Goal: Task Accomplishment & Management: Use online tool/utility

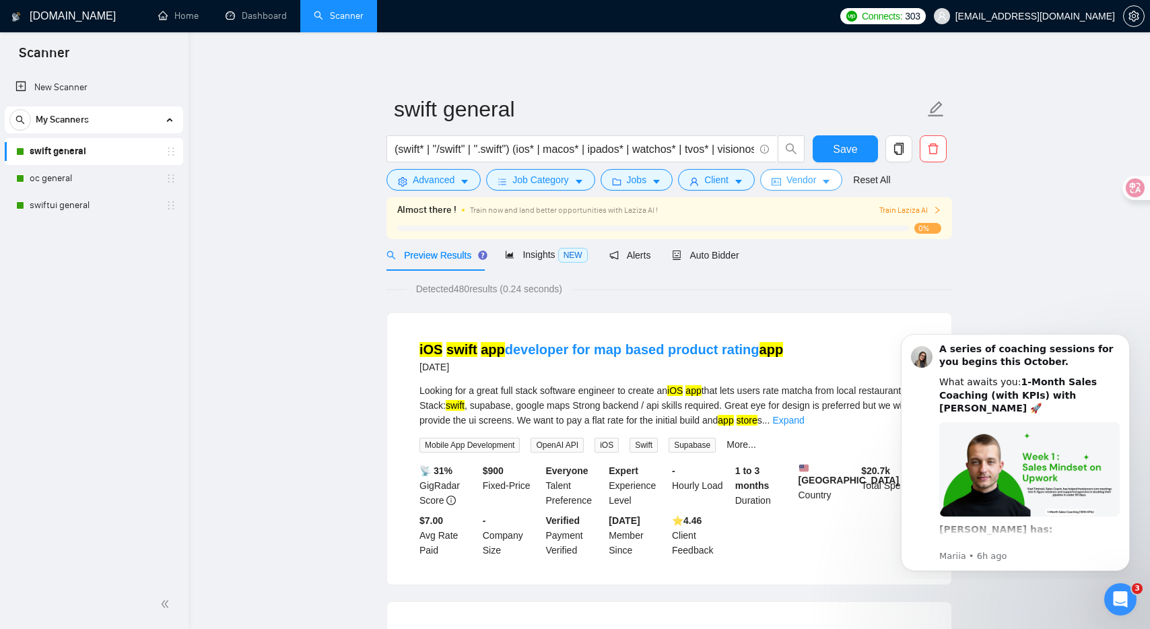
click at [792, 182] on span "Vendor" at bounding box center [801, 179] width 30 height 15
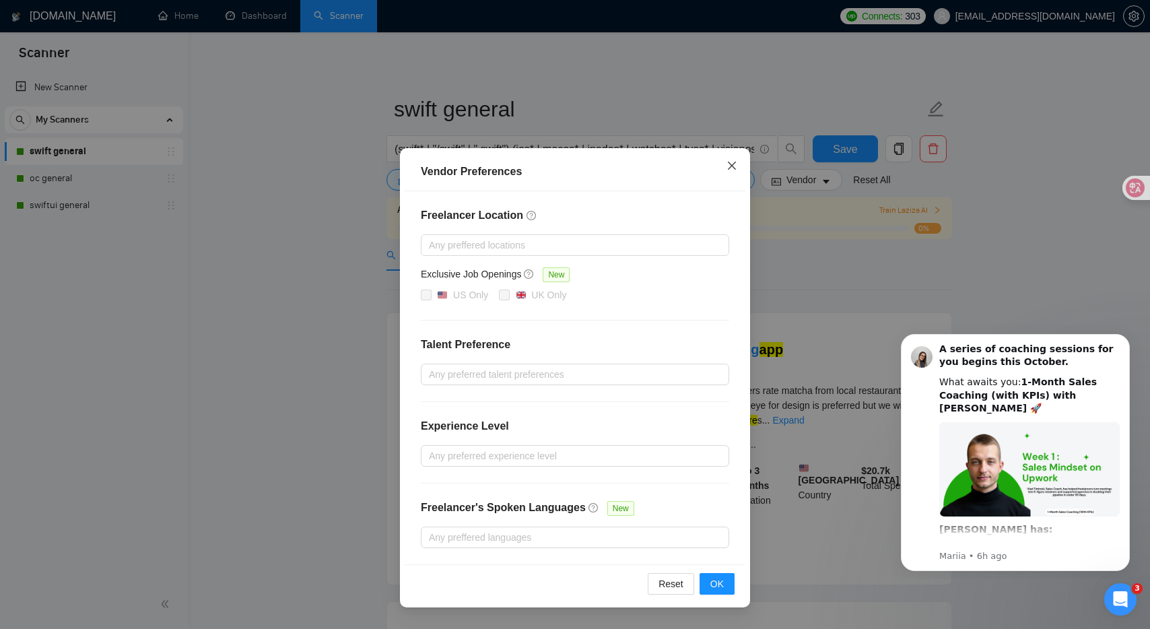
click at [730, 165] on icon "close" at bounding box center [732, 166] width 8 height 8
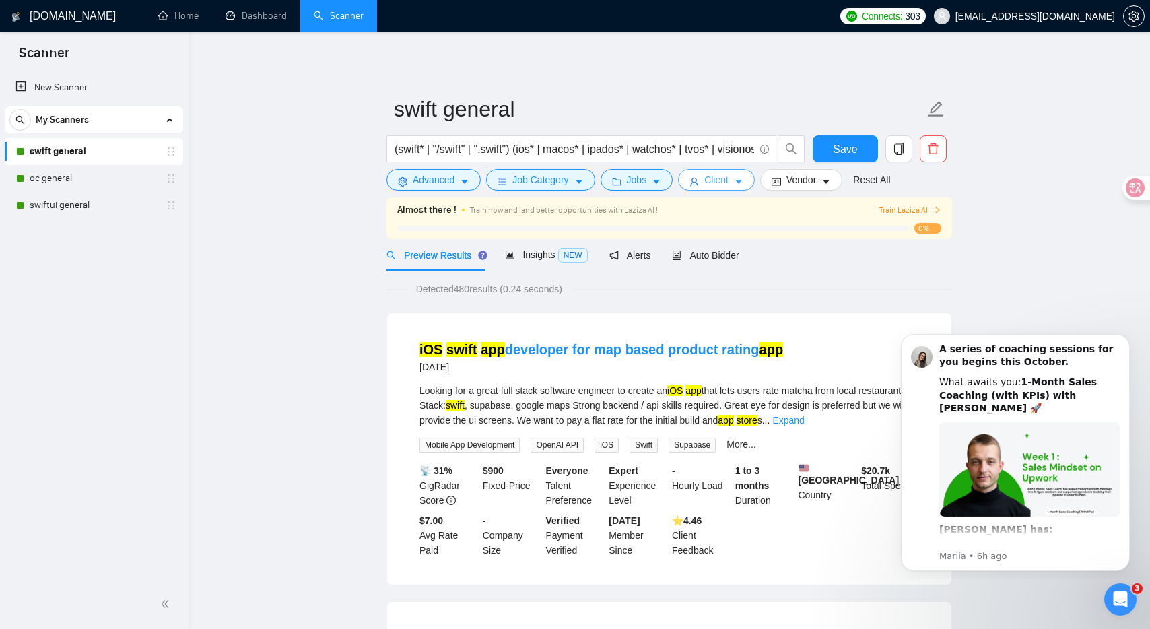
click at [742, 182] on icon "caret-down" at bounding box center [738, 182] width 7 height 4
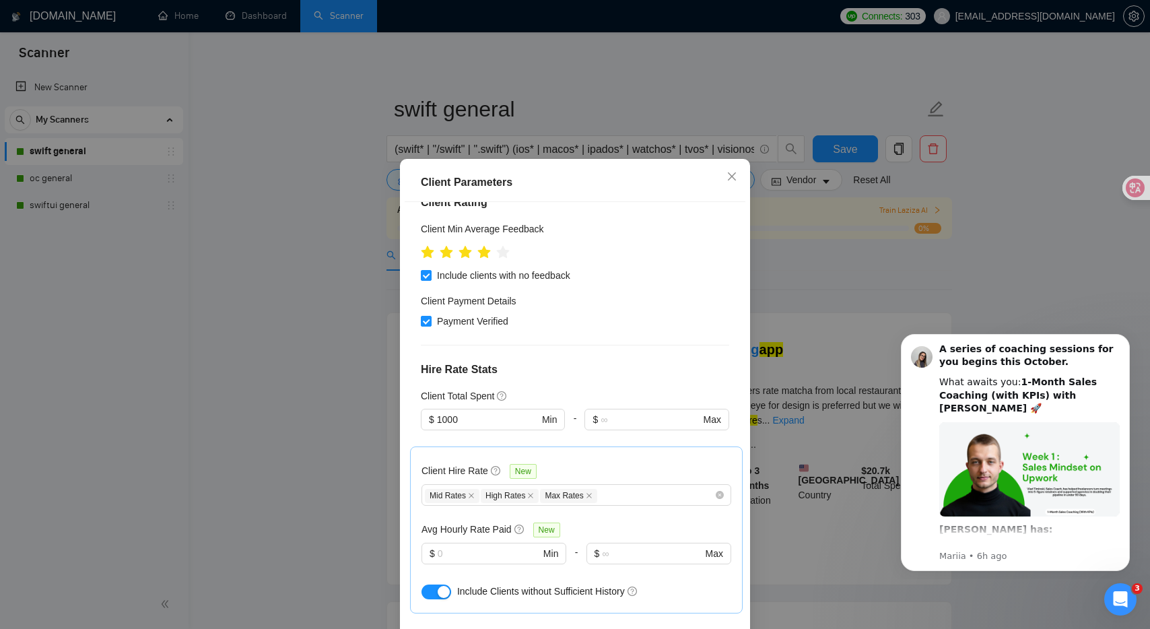
scroll to position [201, 0]
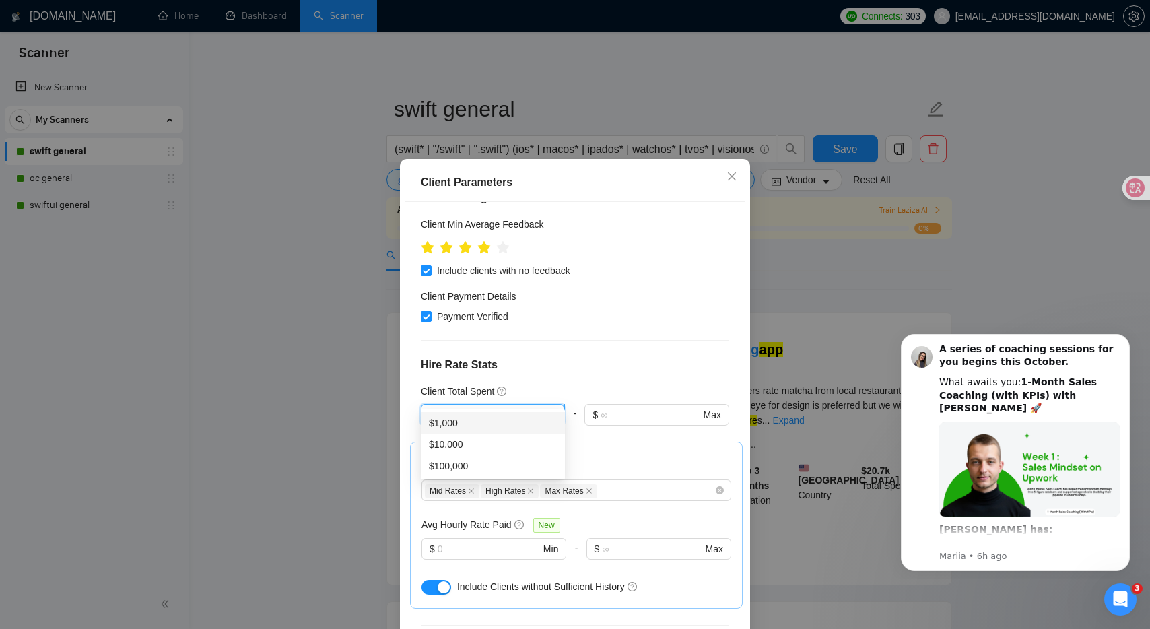
click at [475, 407] on input "1000" at bounding box center [488, 414] width 102 height 15
click at [436, 428] on div "$1" at bounding box center [493, 422] width 128 height 15
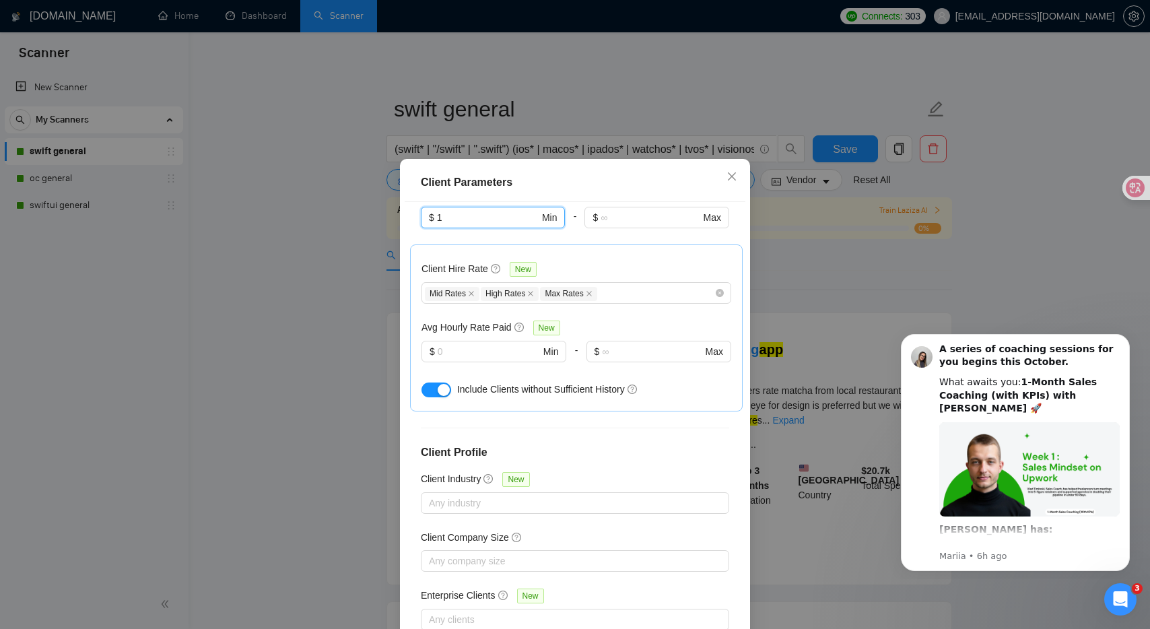
scroll to position [72, 0]
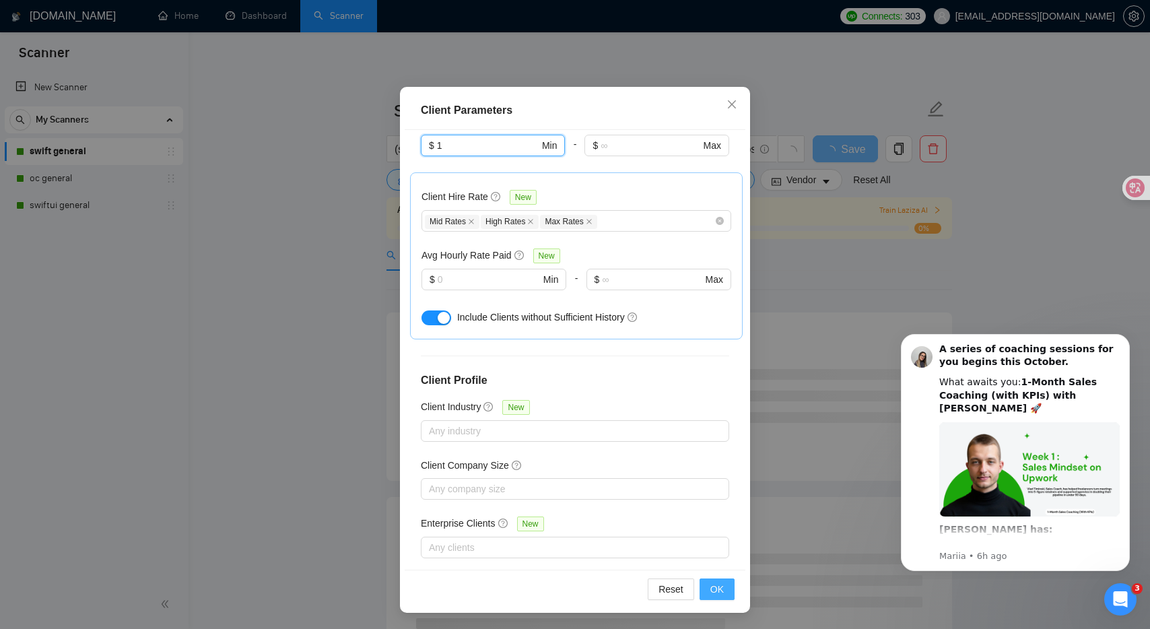
type input "1"
click at [724, 586] on button "OK" at bounding box center [716, 589] width 35 height 22
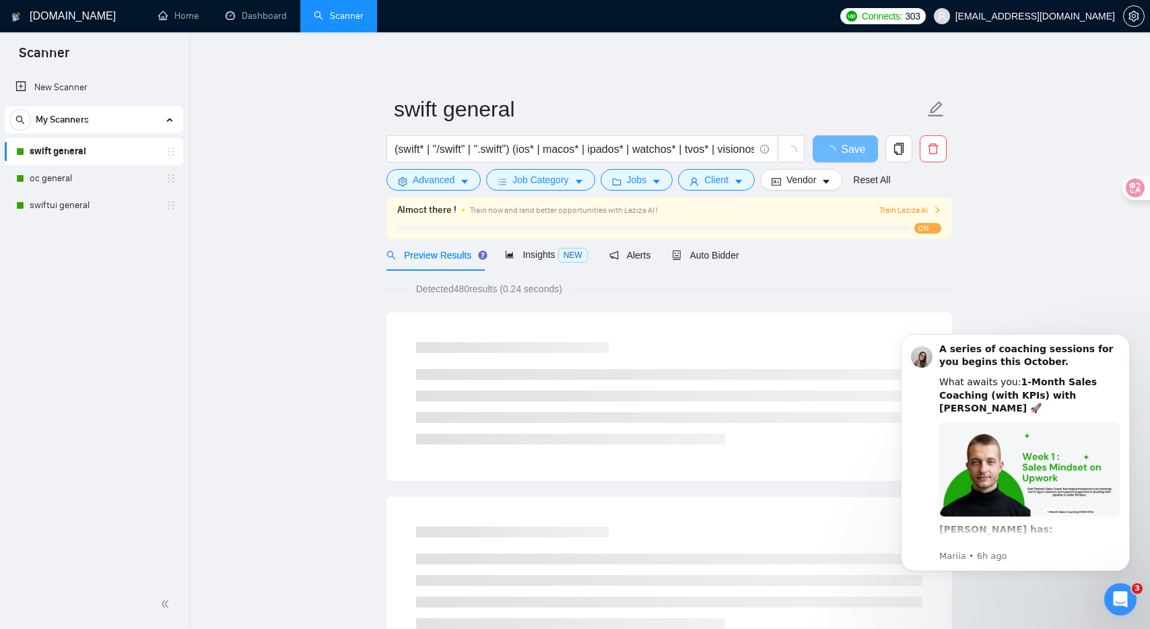
scroll to position [0, 0]
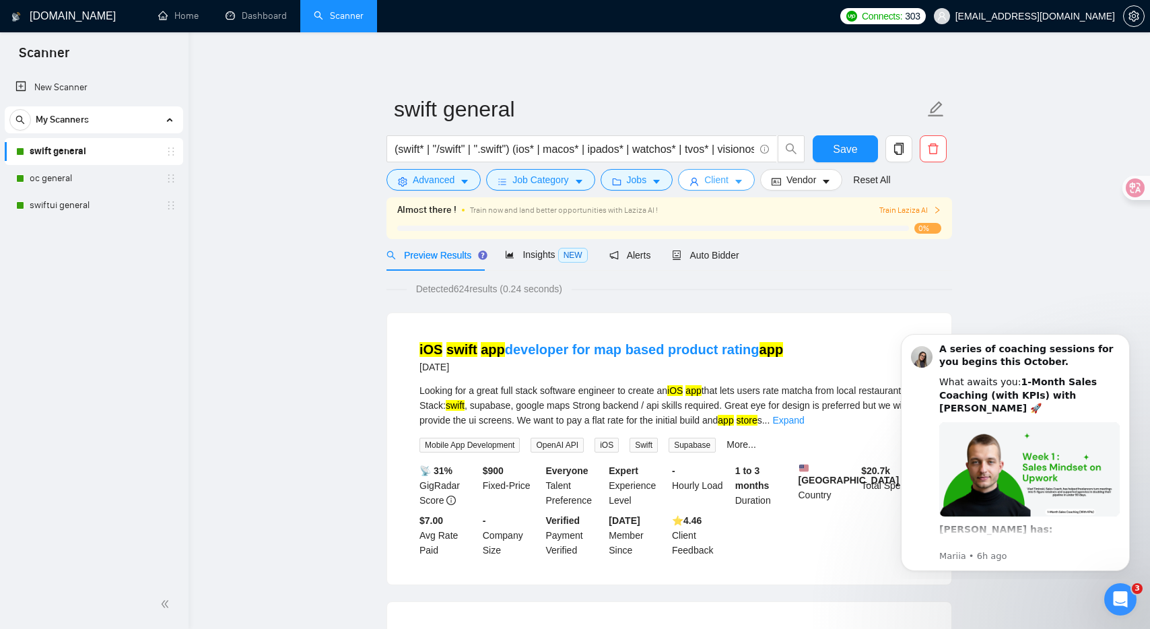
click at [710, 183] on span "Client" at bounding box center [716, 179] width 24 height 15
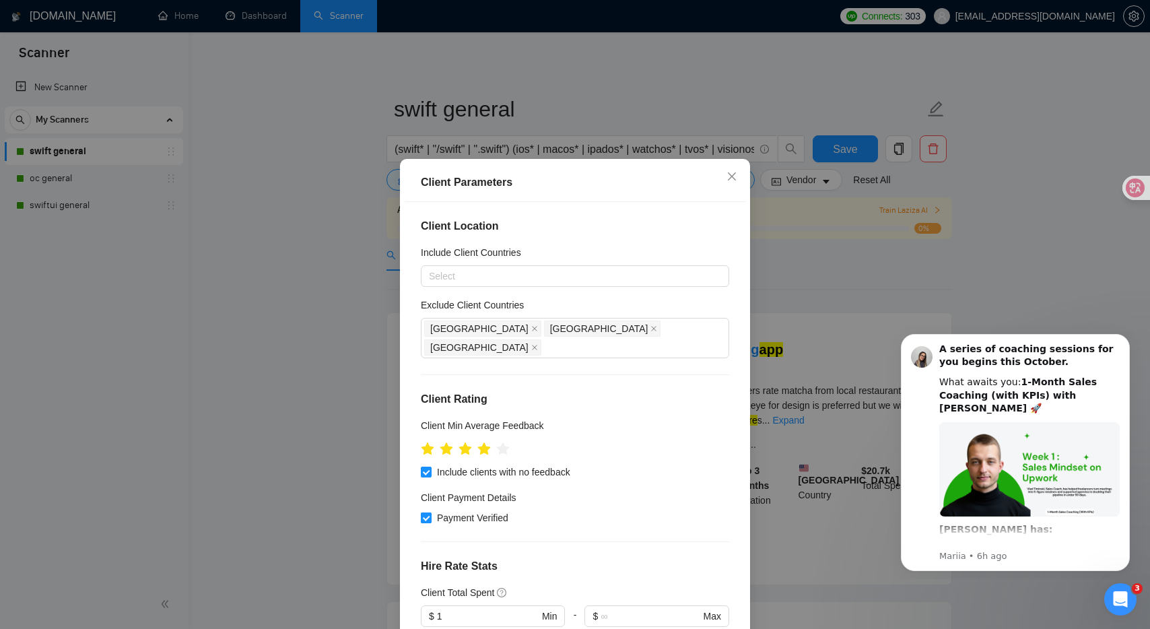
click at [421, 512] on input "Payment Verified" at bounding box center [425, 516] width 9 height 9
checkbox input "false"
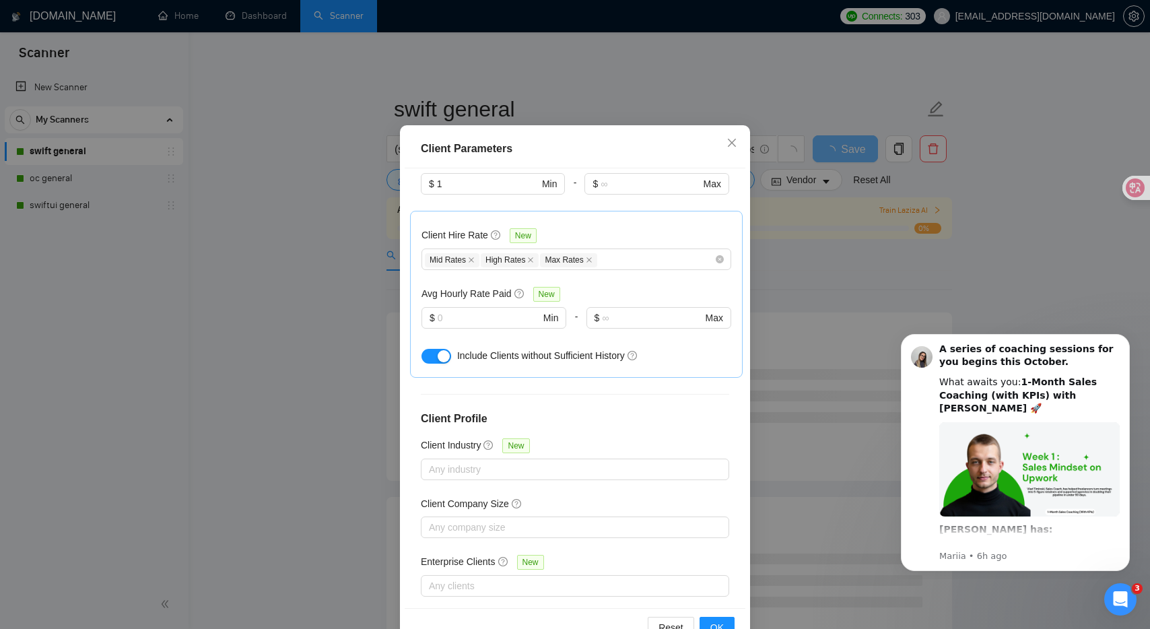
scroll to position [72, 0]
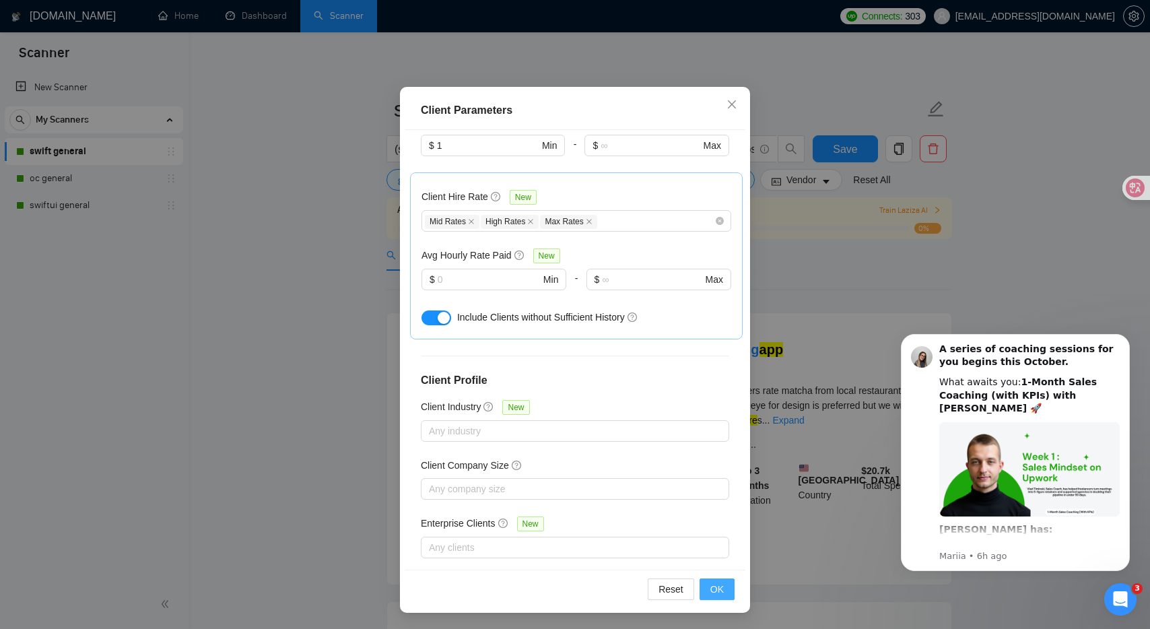
click at [719, 584] on span "OK" at bounding box center [716, 589] width 13 height 15
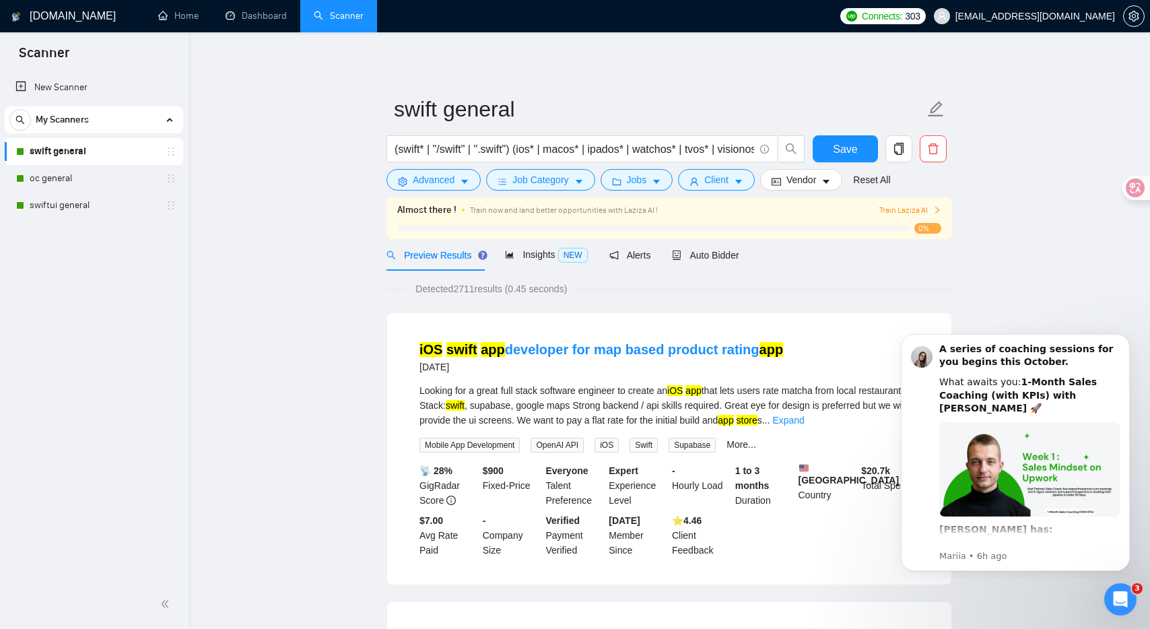
scroll to position [0, 0]
click at [629, 175] on button "Jobs" at bounding box center [636, 180] width 73 height 22
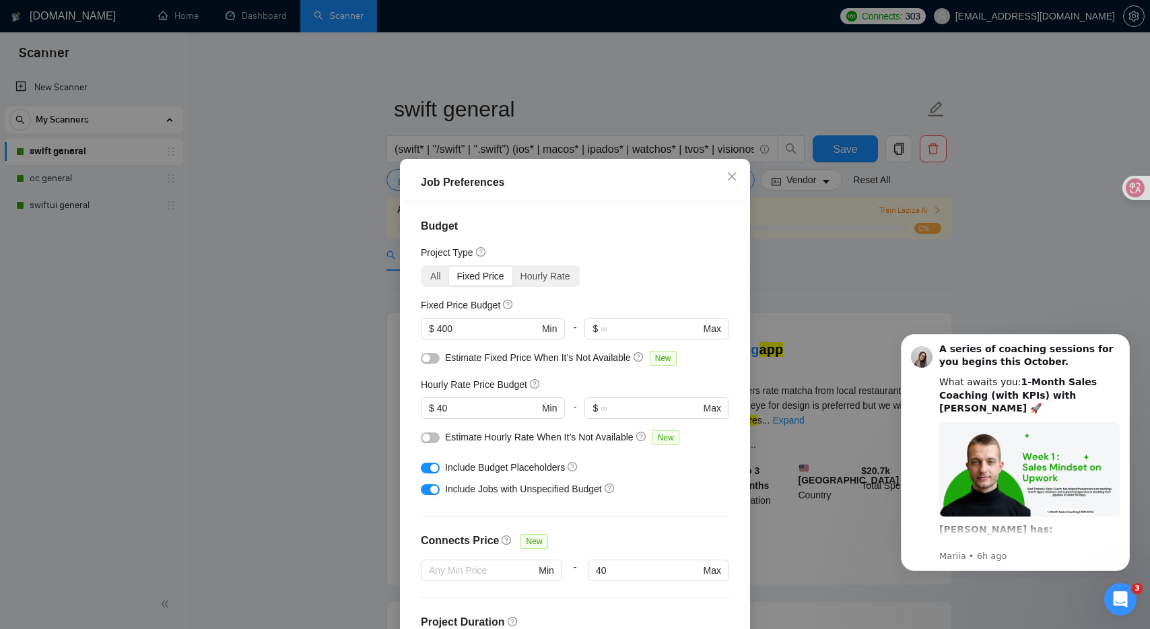
click at [457, 277] on div "Fixed Price" at bounding box center [480, 276] width 63 height 19
click at [449, 267] on input "Fixed Price" at bounding box center [449, 267] width 0 height 0
click at [423, 277] on div "All" at bounding box center [435, 276] width 27 height 19
click at [422, 267] on input "All" at bounding box center [422, 267] width 0 height 0
click at [441, 277] on div "All" at bounding box center [435, 276] width 27 height 19
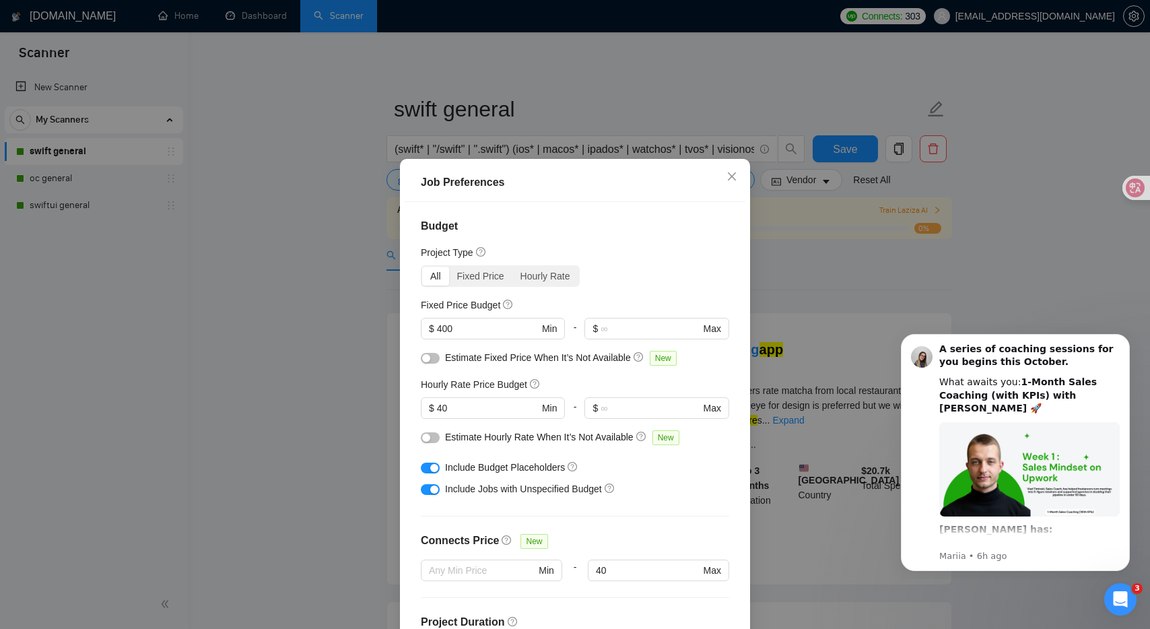
click at [422, 267] on input "All" at bounding box center [422, 267] width 0 height 0
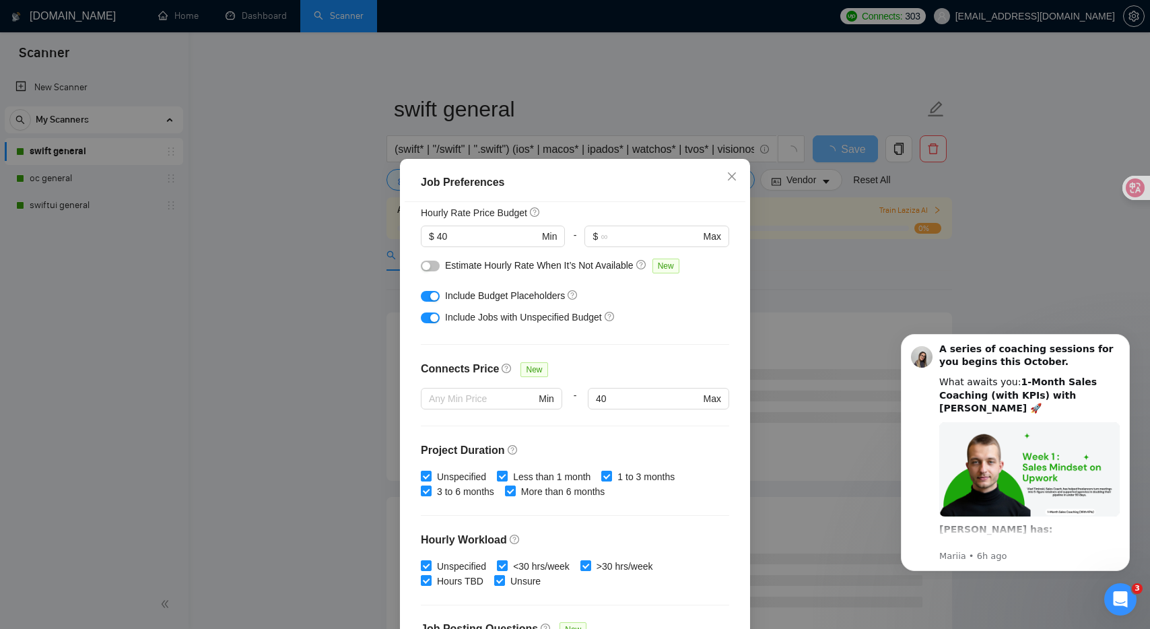
scroll to position [225, 0]
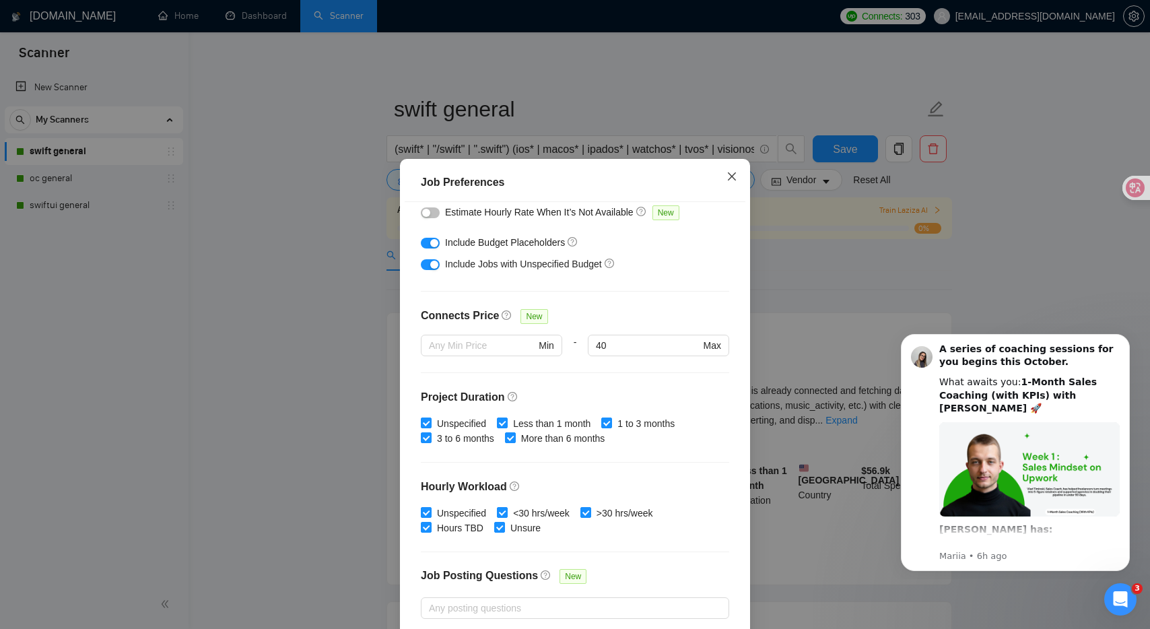
click at [734, 179] on icon "close" at bounding box center [731, 176] width 11 height 11
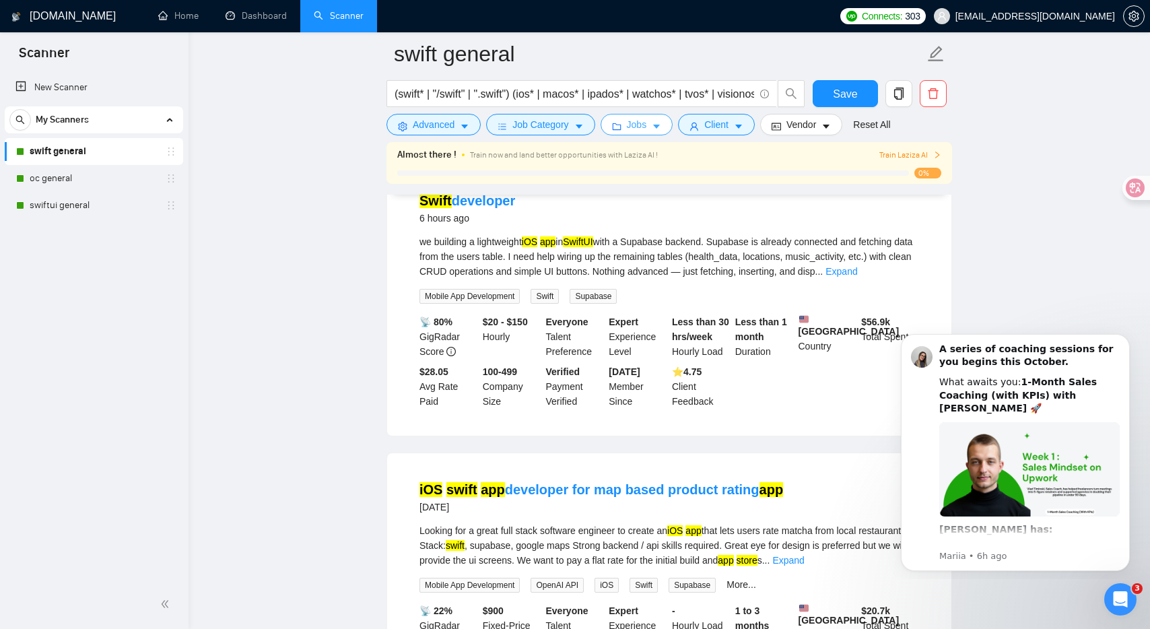
scroll to position [160, 0]
click at [854, 100] on span "Save" at bounding box center [845, 93] width 24 height 17
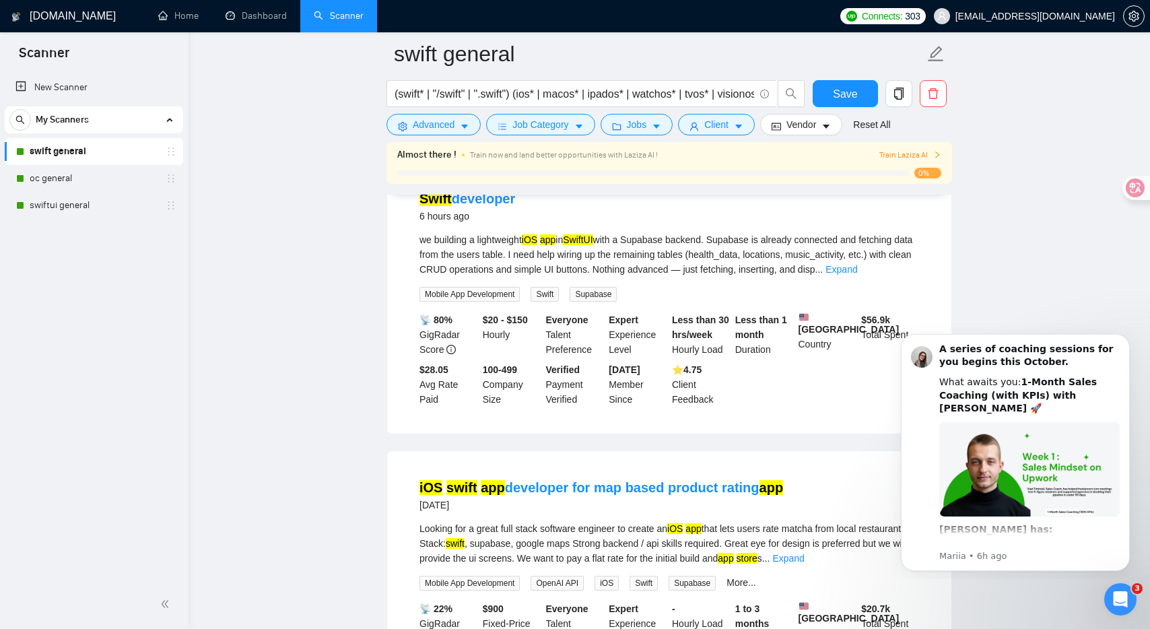
click at [730, 239] on div "we building a lightweight iOS app in SwiftUI with a Supabase backend. Supabase …" at bounding box center [668, 254] width 499 height 44
click at [857, 273] on link "Expand" at bounding box center [841, 269] width 32 height 11
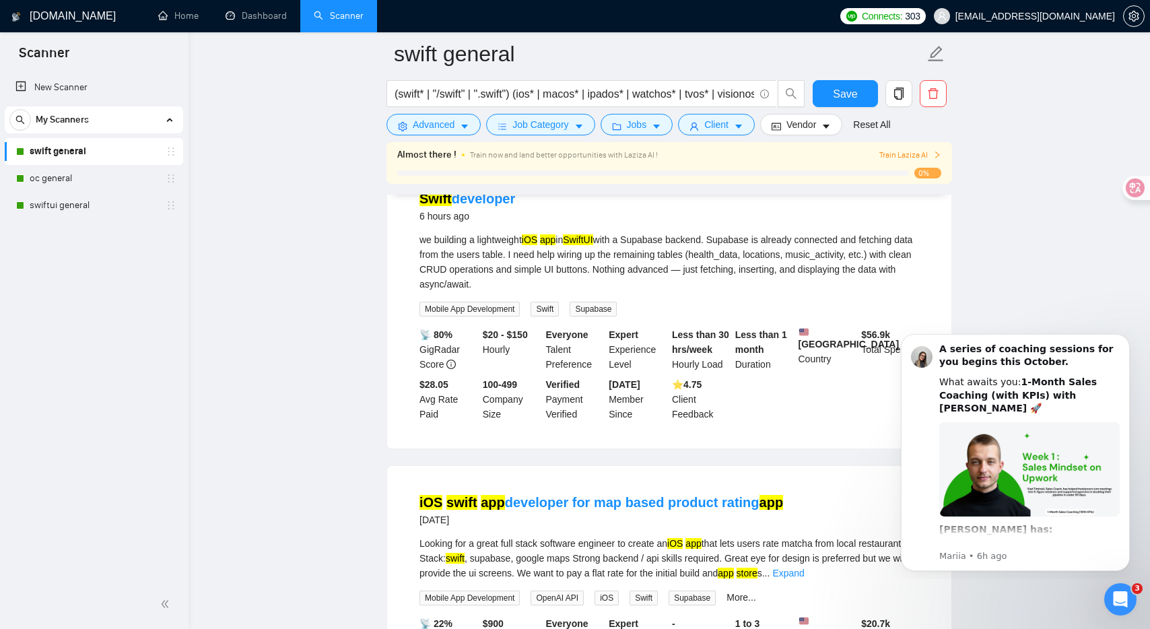
click at [723, 255] on div "we building a lightweight iOS app in SwiftUI with a Supabase backend. Supabase …" at bounding box center [668, 261] width 499 height 59
click at [491, 204] on link "Swift developer" at bounding box center [467, 198] width 96 height 15
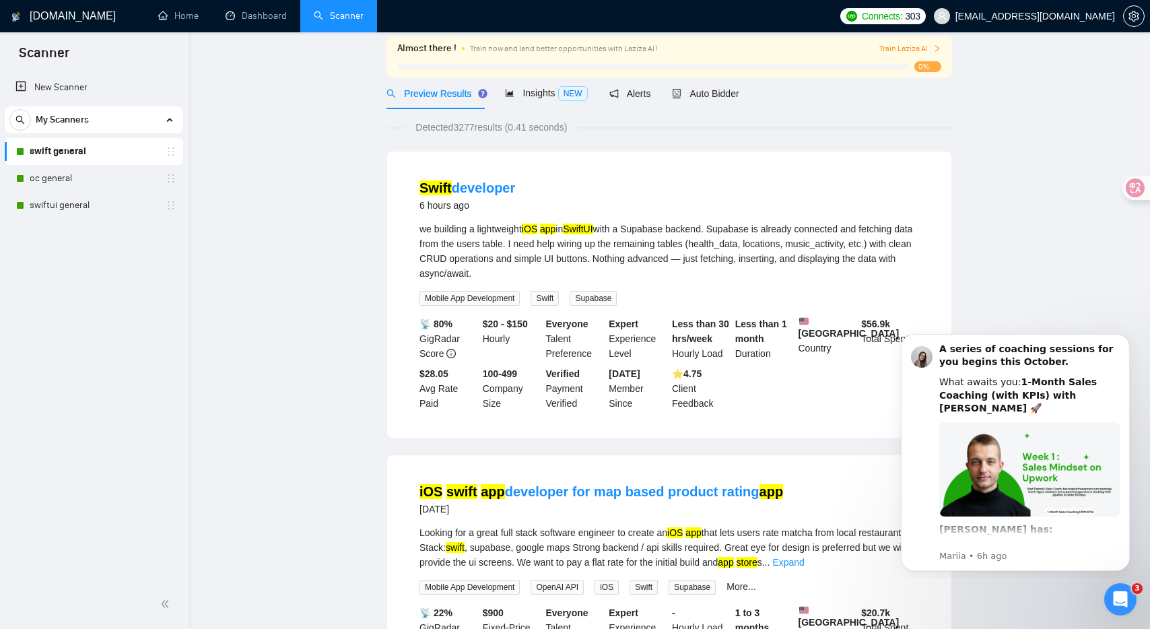
scroll to position [0, 0]
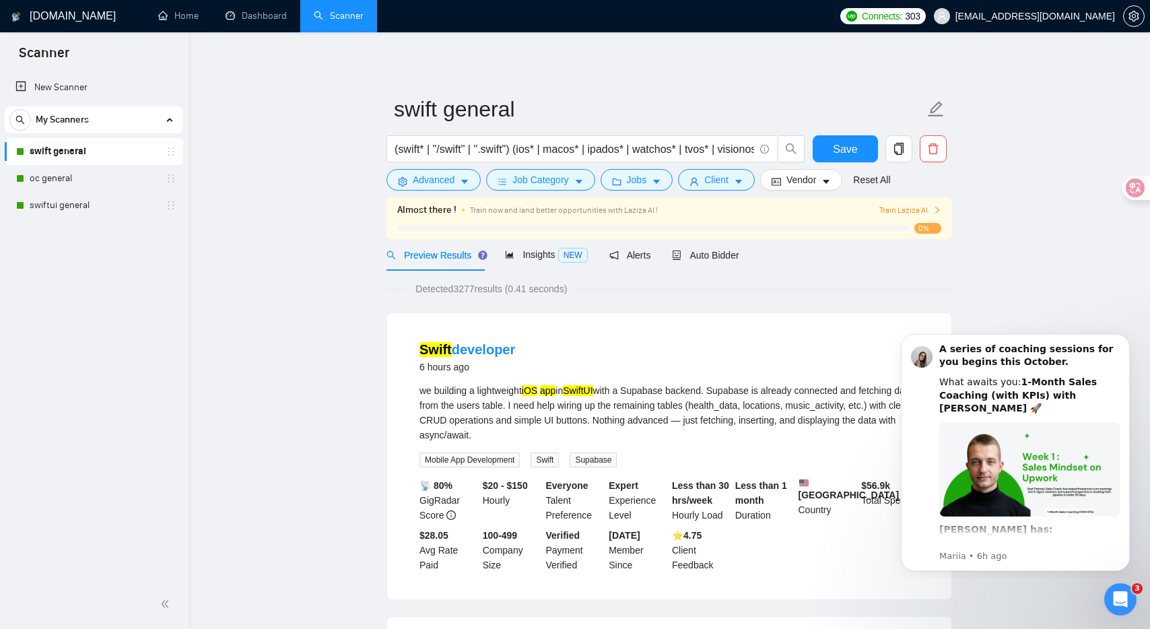
click at [846, 134] on form "swift general (swift* | "/swift" | ".swift") (ios* | macos* | ipados* | watchos…" at bounding box center [668, 143] width 565 height 110
click at [839, 145] on span "Save" at bounding box center [845, 149] width 24 height 17
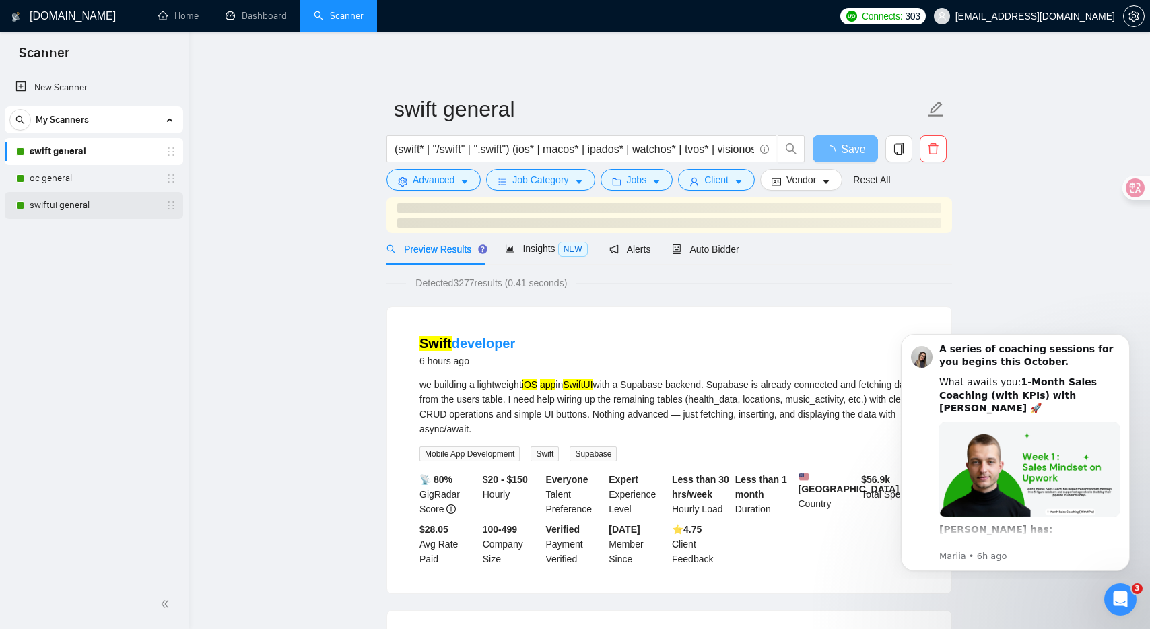
click at [97, 210] on link "swiftui general" at bounding box center [94, 205] width 128 height 27
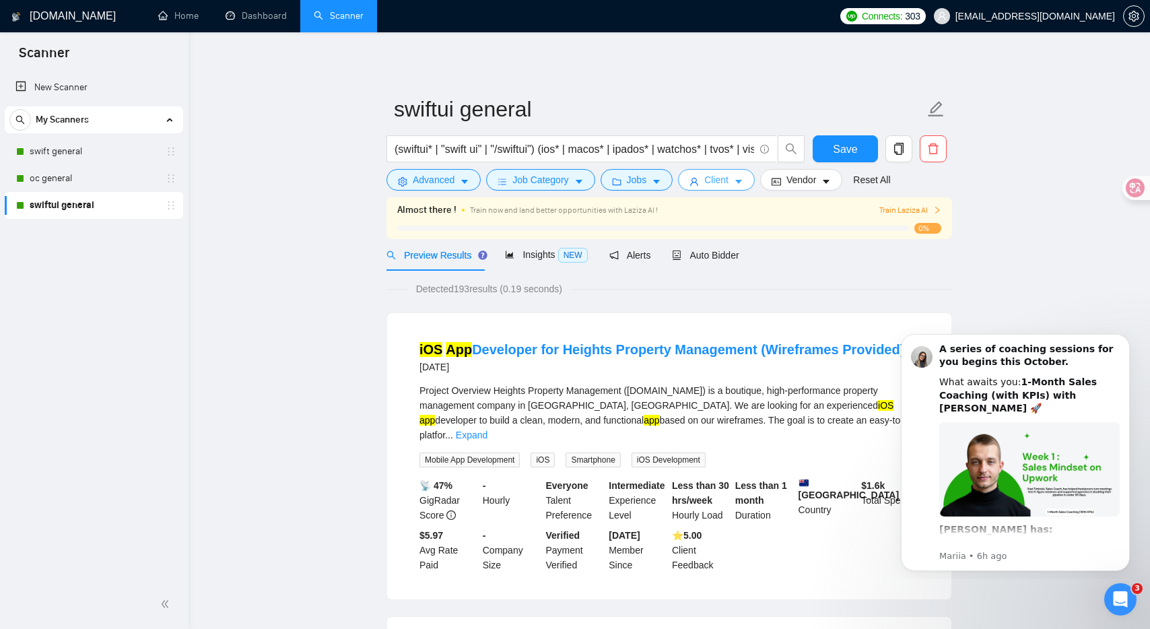
click at [728, 179] on span "Client" at bounding box center [716, 179] width 24 height 15
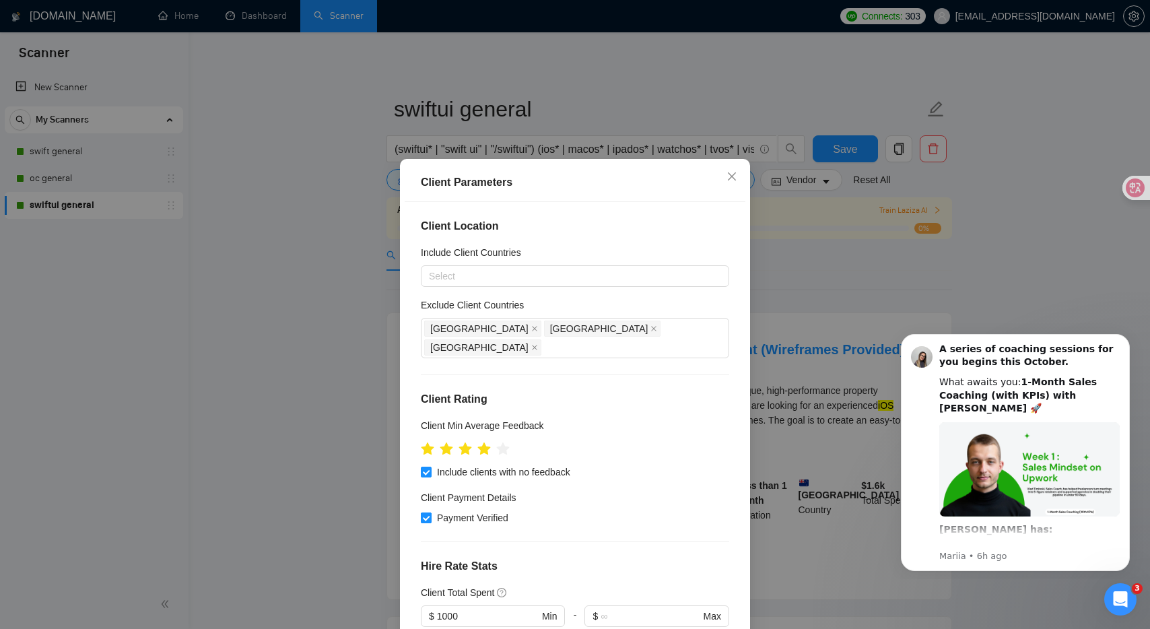
click at [431, 510] on span "Payment Verified" at bounding box center [472, 517] width 82 height 15
click at [430, 512] on input "Payment Verified" at bounding box center [425, 516] width 9 height 9
checkbox input "false"
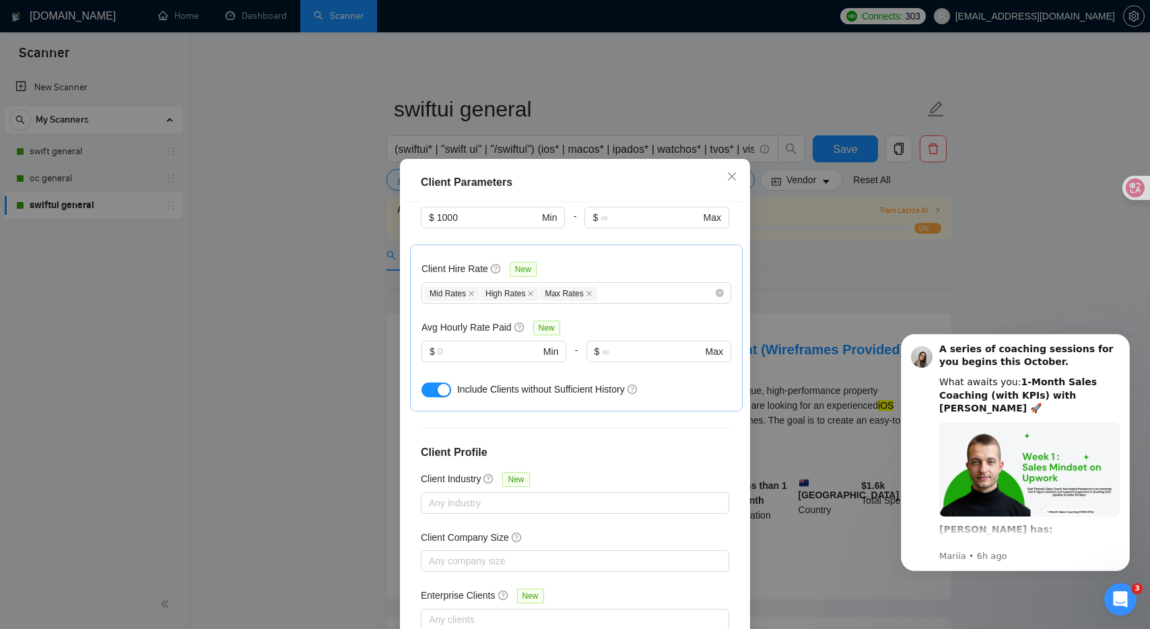
scroll to position [72, 0]
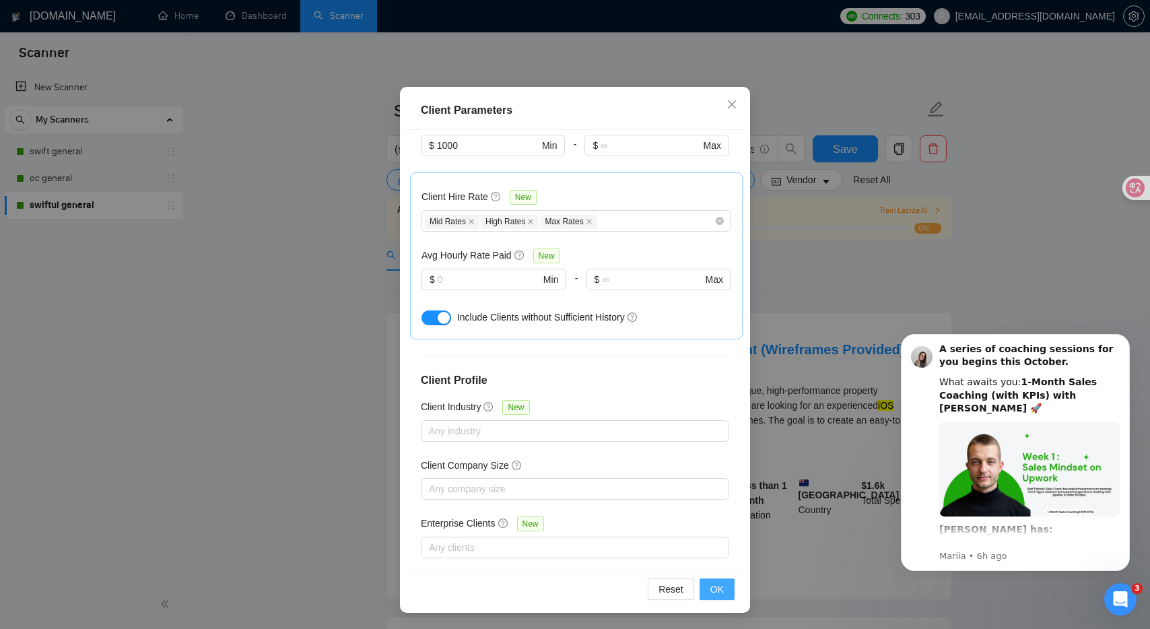
click at [705, 590] on button "OK" at bounding box center [716, 589] width 35 height 22
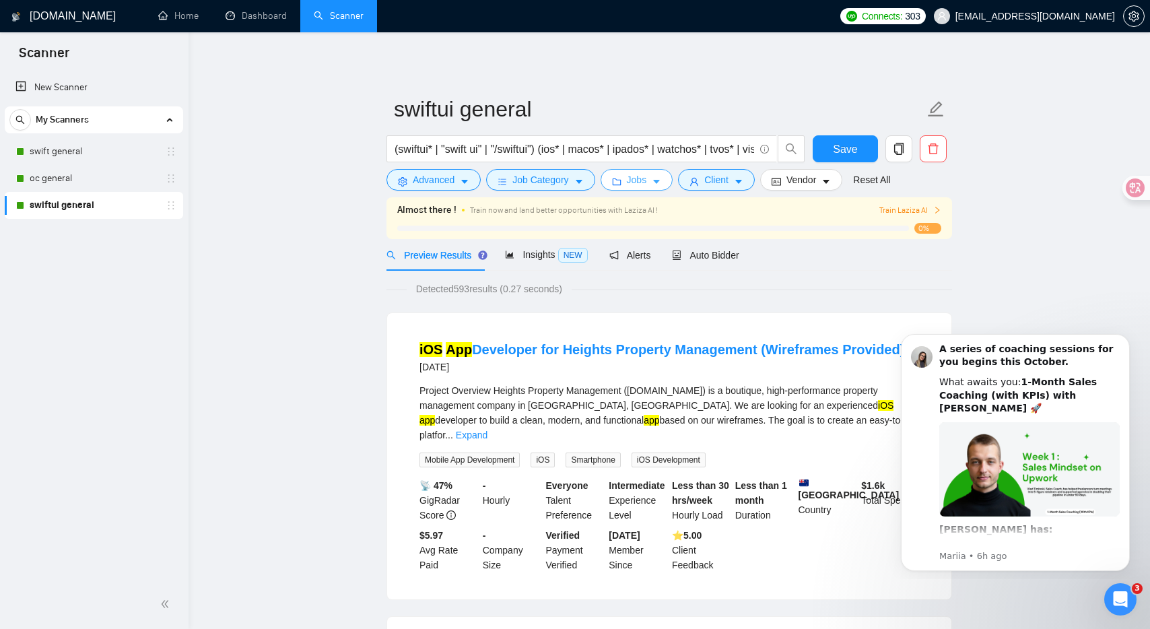
click at [645, 180] on span "Jobs" at bounding box center [637, 179] width 20 height 15
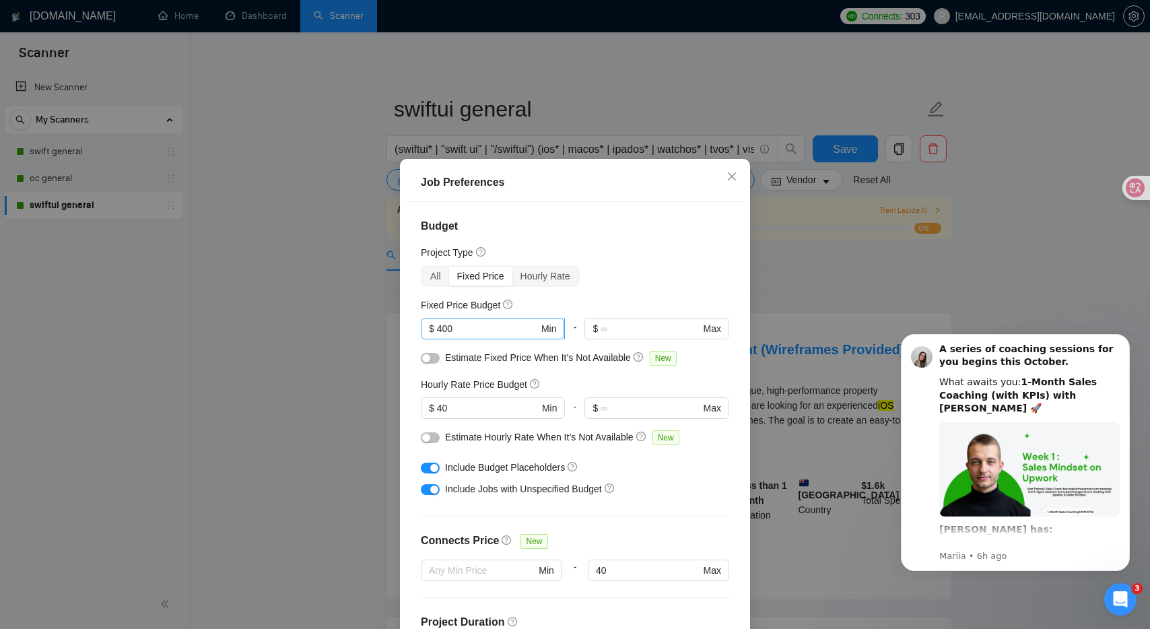
click at [446, 327] on input "400" at bounding box center [488, 328] width 102 height 15
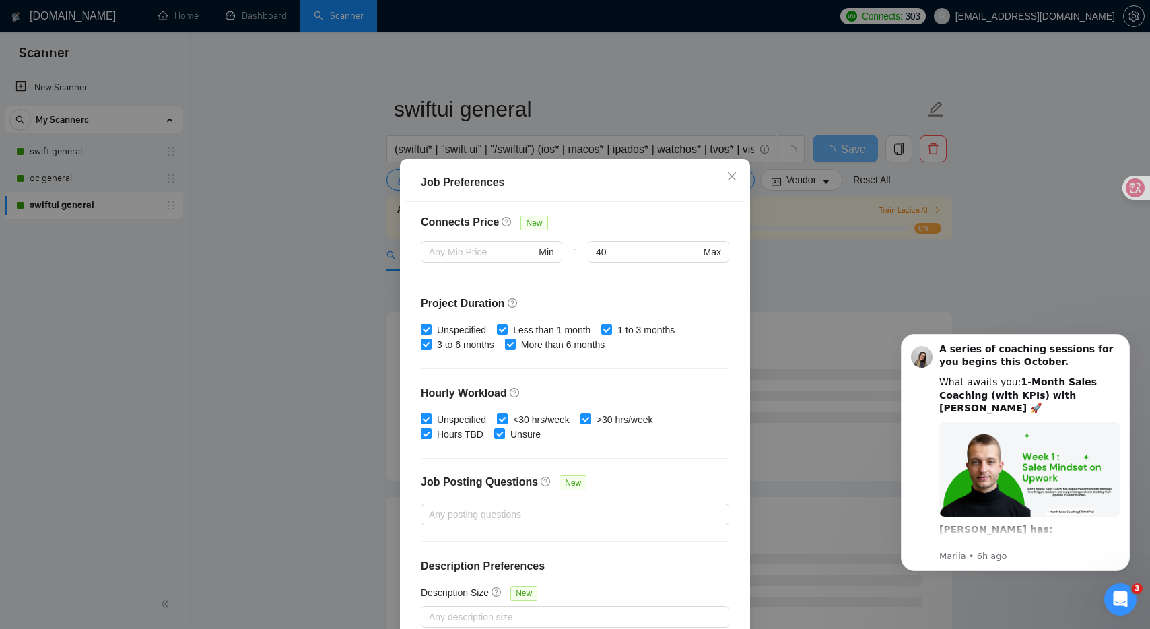
scroll to position [72, 0]
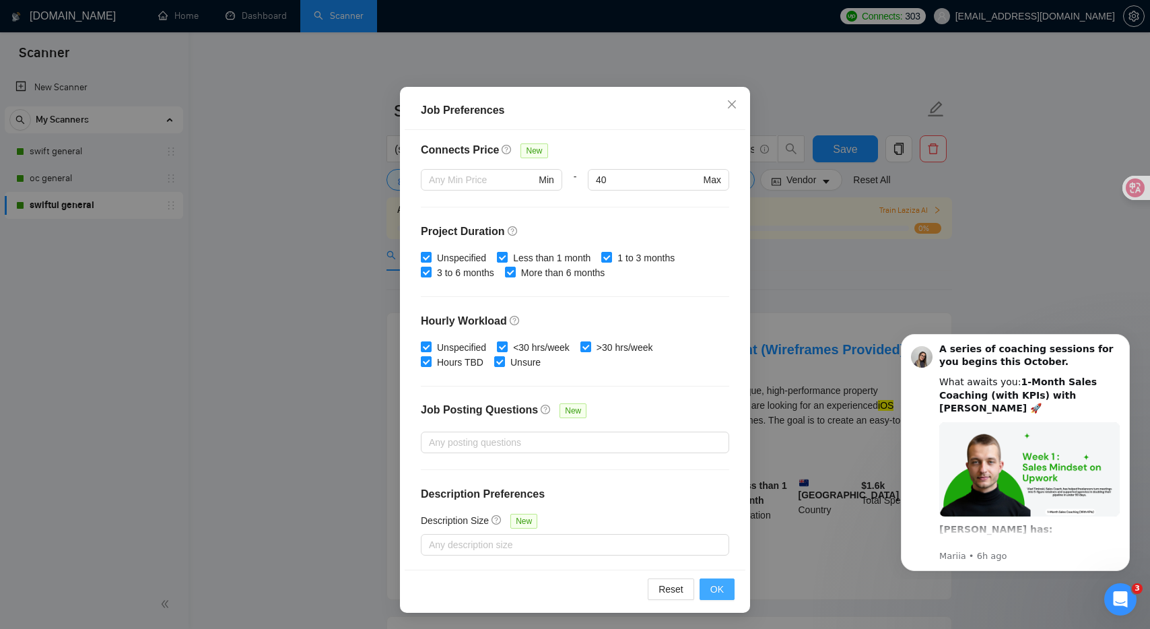
type input "200"
drag, startPoint x: 717, startPoint y: 578, endPoint x: 718, endPoint y: 588, distance: 10.1
click at [718, 580] on button "OK" at bounding box center [716, 589] width 35 height 22
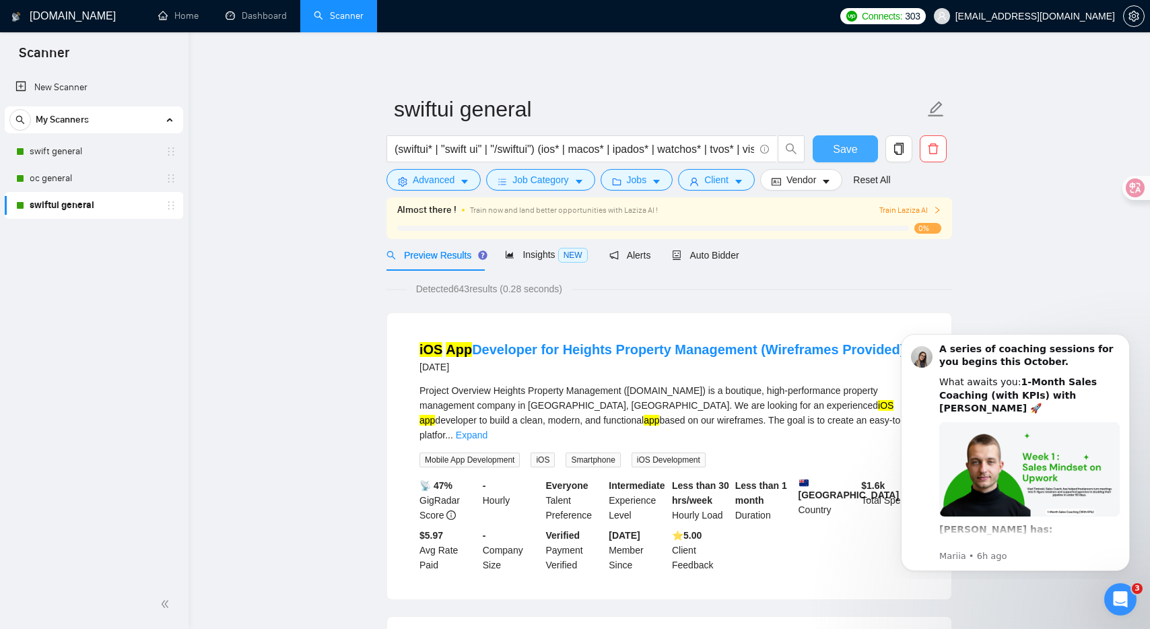
click at [841, 147] on span "Save" at bounding box center [845, 149] width 24 height 17
click at [839, 144] on span "Save" at bounding box center [845, 149] width 24 height 17
click at [56, 155] on link "swift general" at bounding box center [94, 151] width 128 height 27
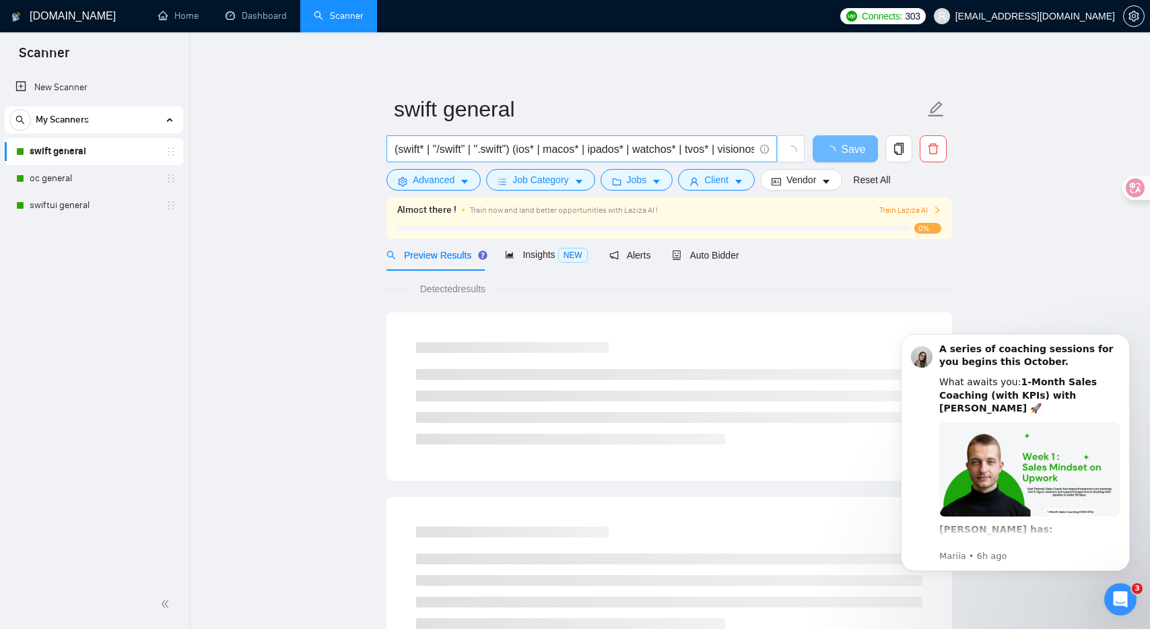
click at [586, 146] on input "(swift* | "/swift" | ".swift") (ios* | macos* | ipados* | watchos* | tvos* | vi…" at bounding box center [573, 149] width 359 height 17
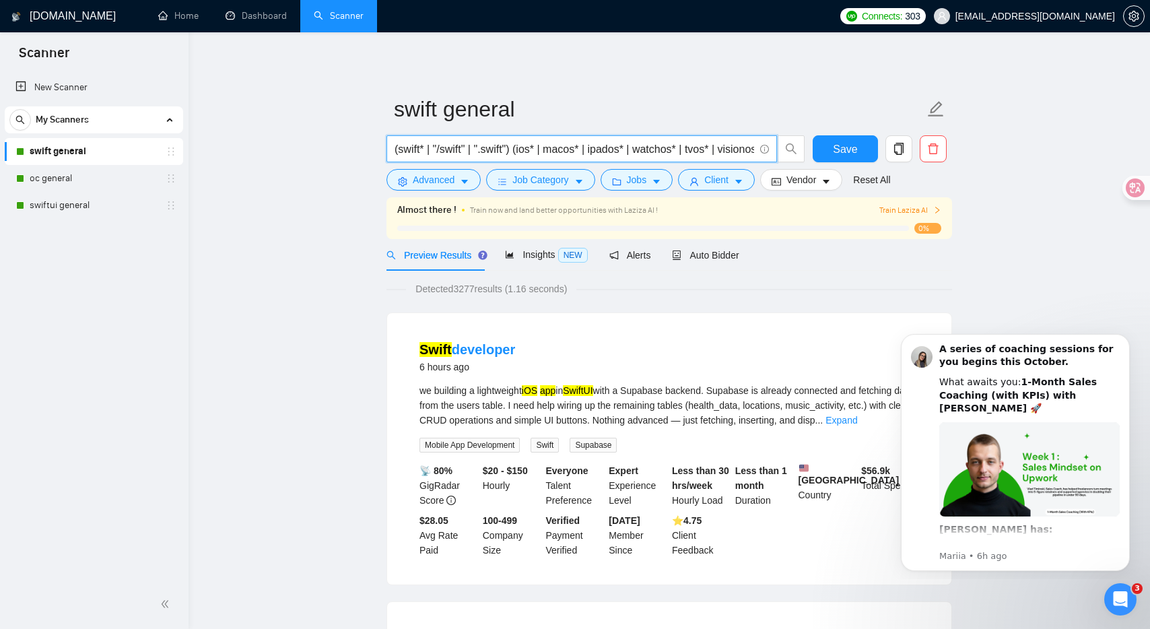
click at [521, 145] on input "(swift* | "/swift" | ".swift") (ios* | macos* | ipados* | watchos* | tvos* | vi…" at bounding box center [573, 149] width 359 height 17
drag, startPoint x: 521, startPoint y: 149, endPoint x: 263, endPoint y: 129, distance: 259.3
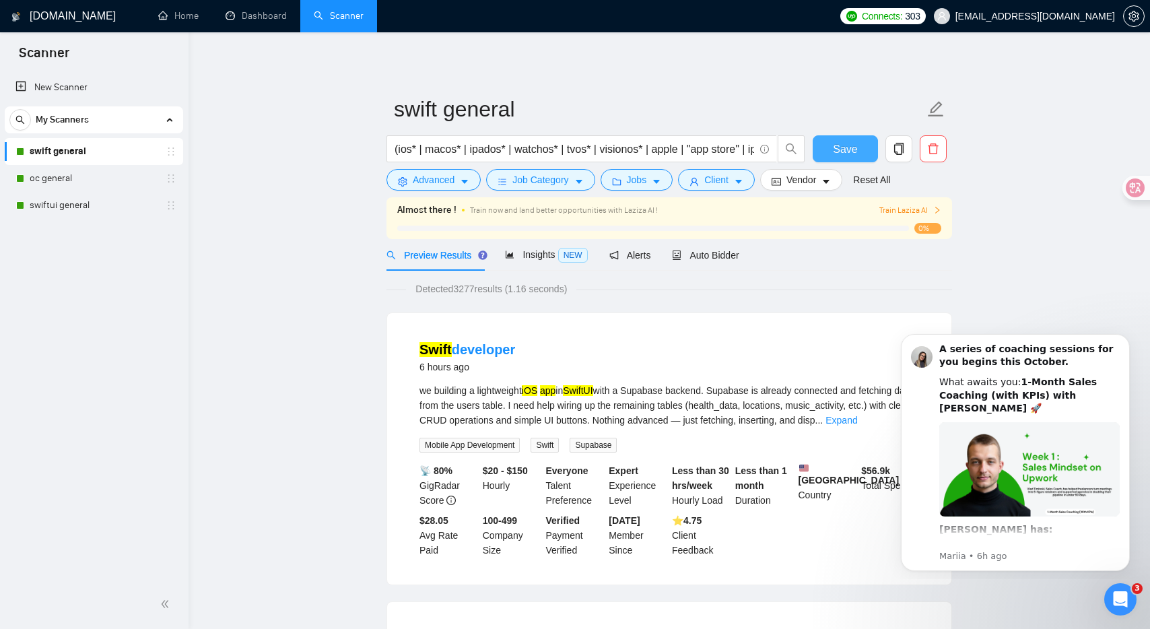
click at [857, 139] on button "Save" at bounding box center [844, 148] width 65 height 27
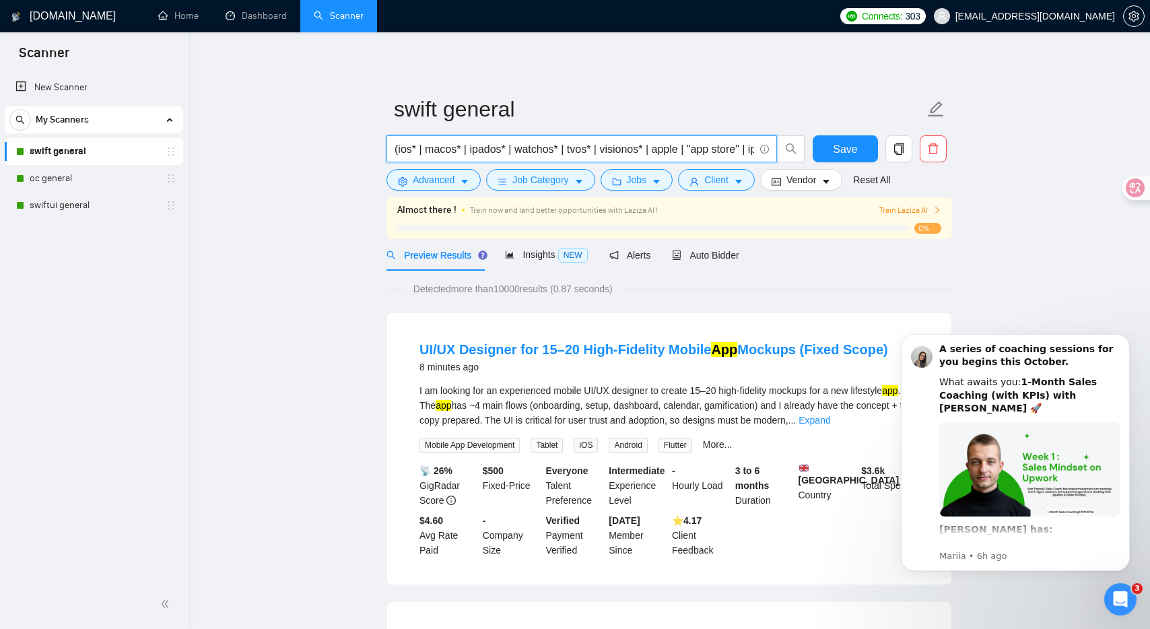
click at [436, 143] on input "(ios* | macos* | ipados* | watchos* | tvos* | visionos* | apple | "app store" |…" at bounding box center [573, 149] width 359 height 17
click at [512, 143] on input "(swift* | "/swift" | ".swift") (ios* | macos* | ipados* | watchos* | tvos* | vi…" at bounding box center [573, 149] width 359 height 17
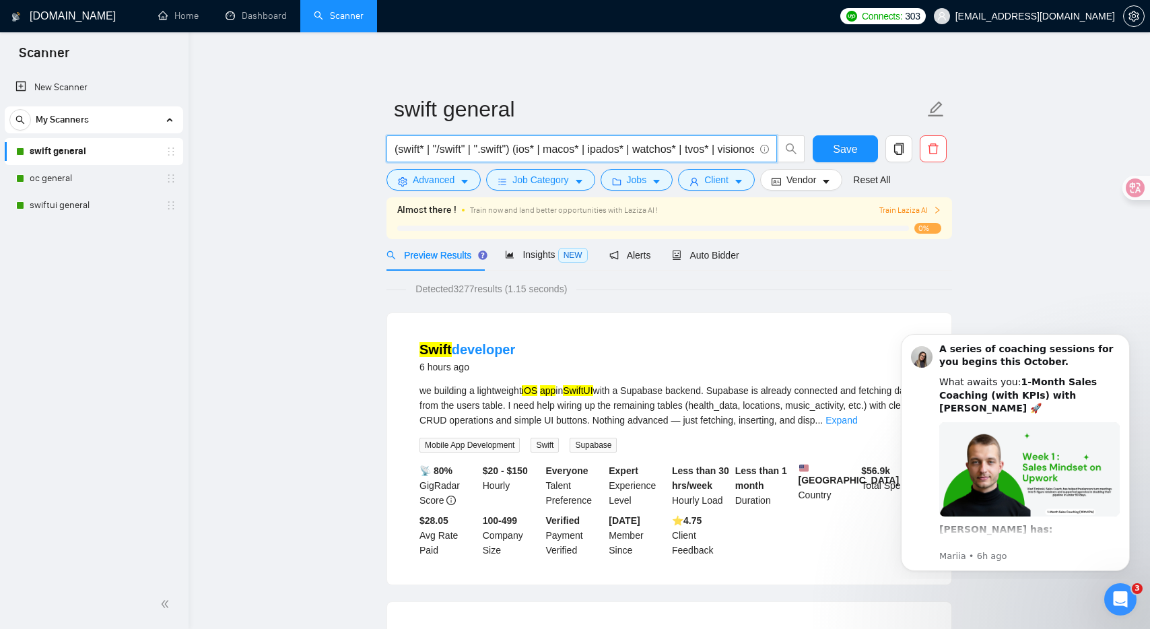
click at [534, 149] on input "(swift* | "/swift" | ".swift") (ios* | macos* | ipados* | watchos* | tvos* | vi…" at bounding box center [573, 149] width 359 height 17
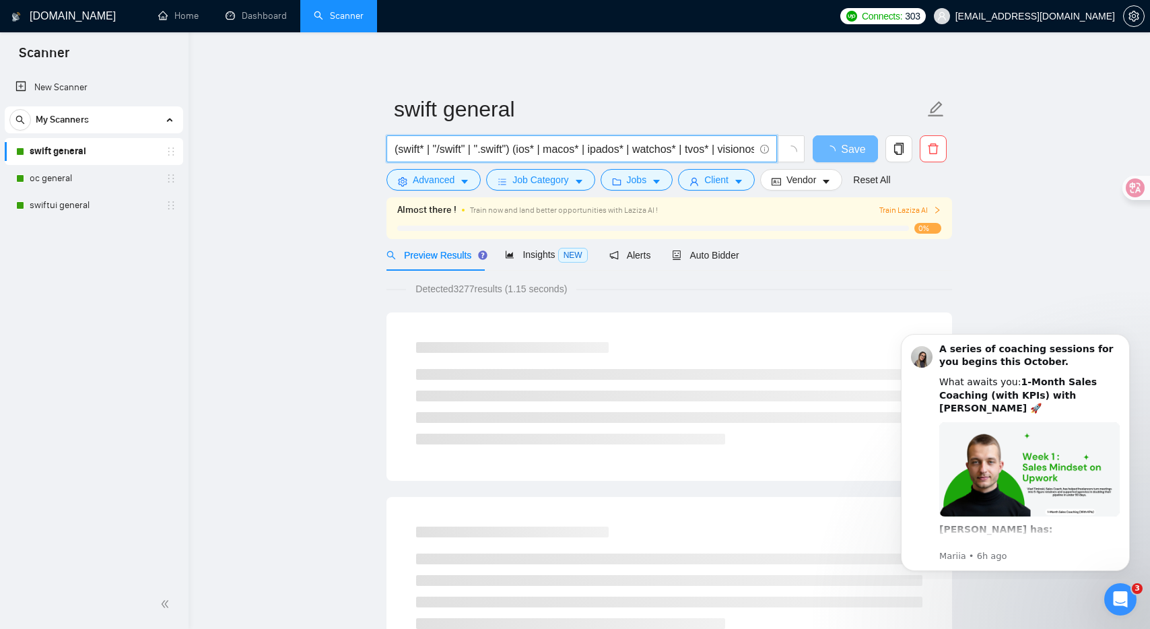
click at [558, 147] on input "(swift* | "/swift" | ".swift") (ios* | macos* | ipados* | watchos* | tvos* | vi…" at bounding box center [573, 149] width 359 height 17
drag, startPoint x: 543, startPoint y: 149, endPoint x: 524, endPoint y: 151, distance: 19.6
click at [524, 151] on input "(swift* | "/swift" | ".swift") (ios* | macos* | ipados* | watchos* | tvos* | vi…" at bounding box center [573, 149] width 359 height 17
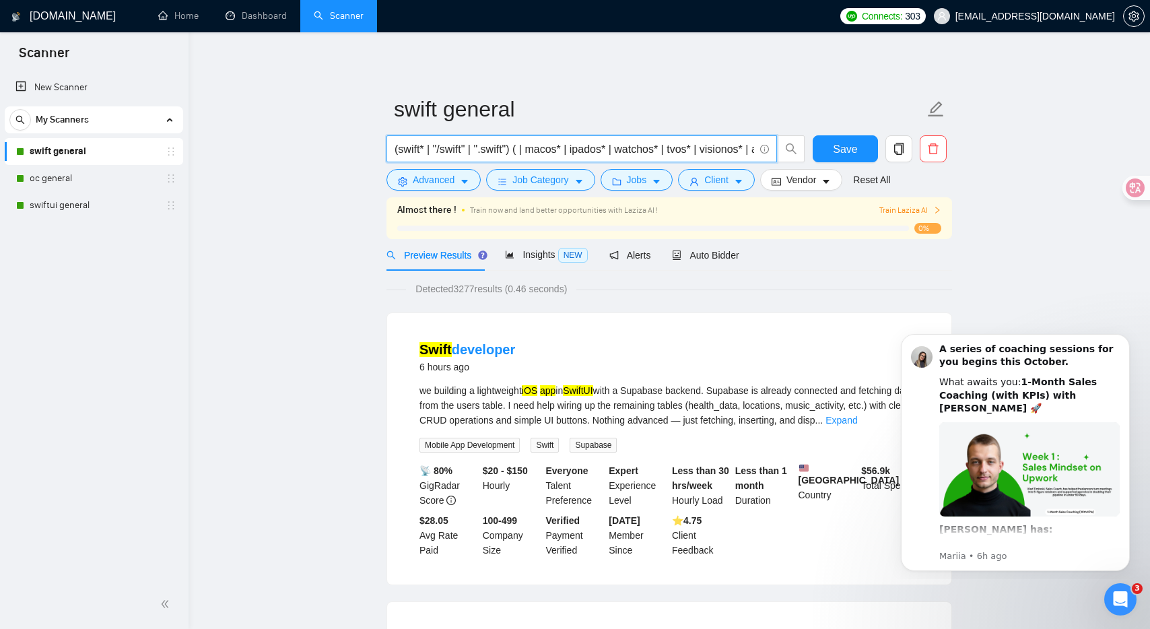
click at [513, 151] on input "(swift* | "/swift" | ".swift") ( | macos* | ipados* | watchos* | tvos* | vision…" at bounding box center [573, 149] width 359 height 17
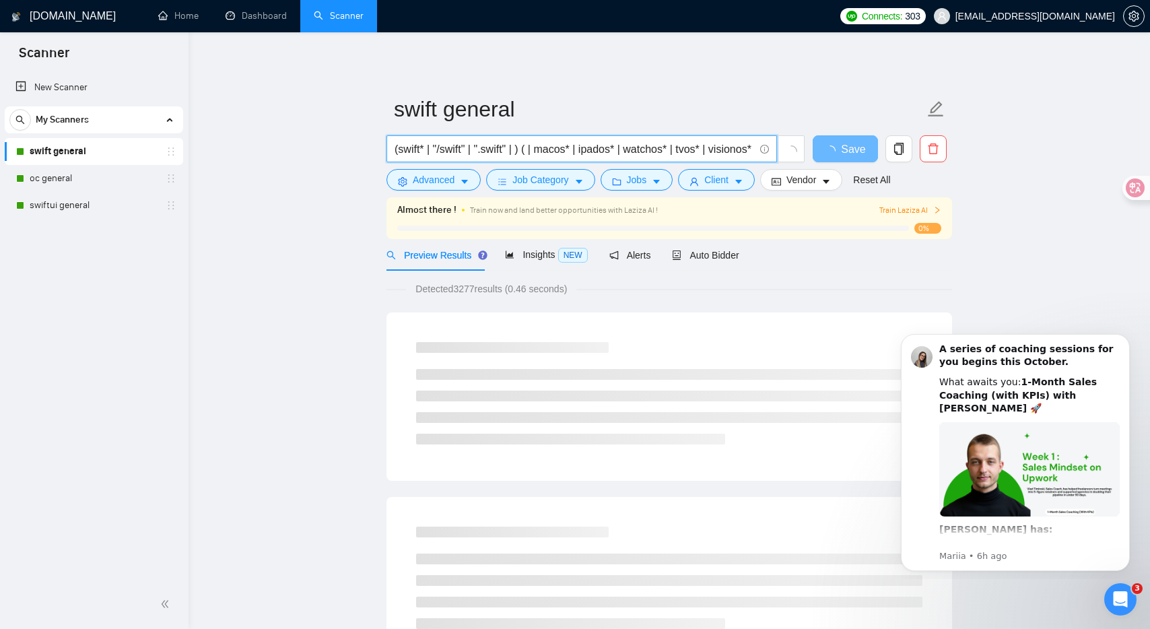
paste input "ios*"
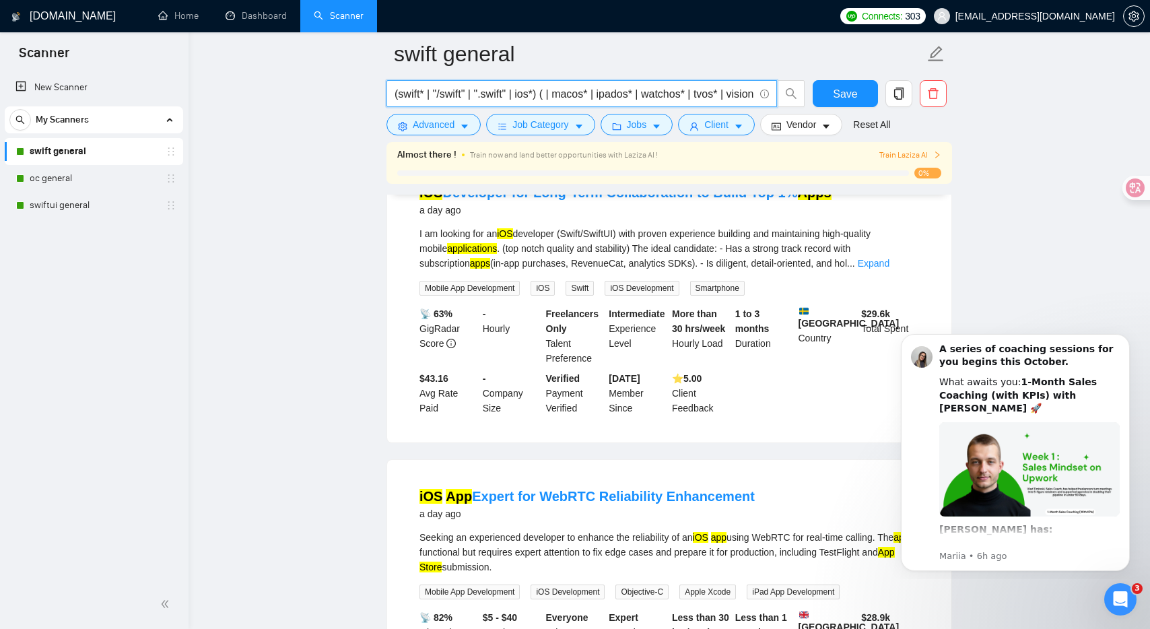
scroll to position [1298, 0]
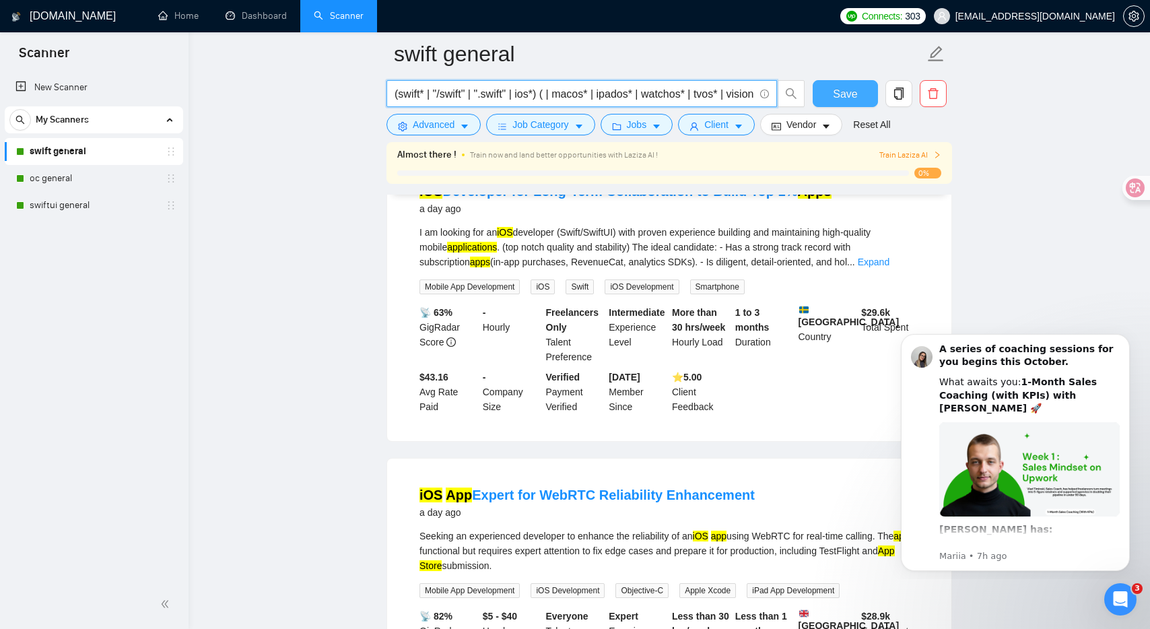
type input "(swift* | "/swift" | ".swift" | ios*) ( | macos* | ipados* | watchos* | tvos* |…"
click at [822, 97] on button "Save" at bounding box center [844, 93] width 65 height 27
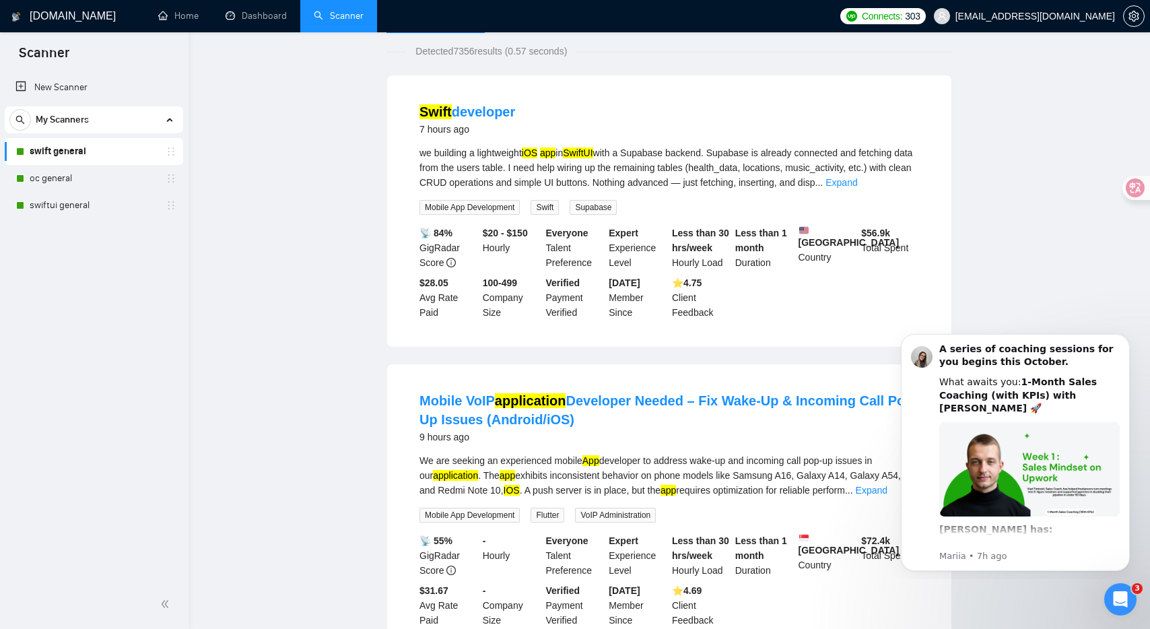
scroll to position [0, 0]
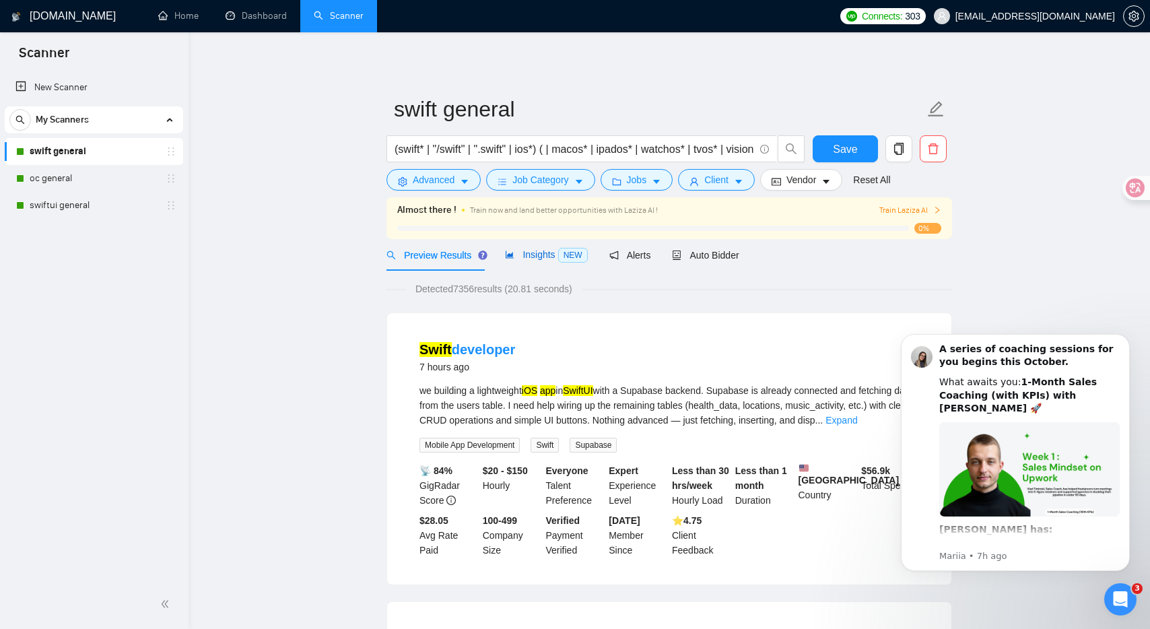
click at [530, 252] on span "Insights NEW" at bounding box center [546, 254] width 82 height 11
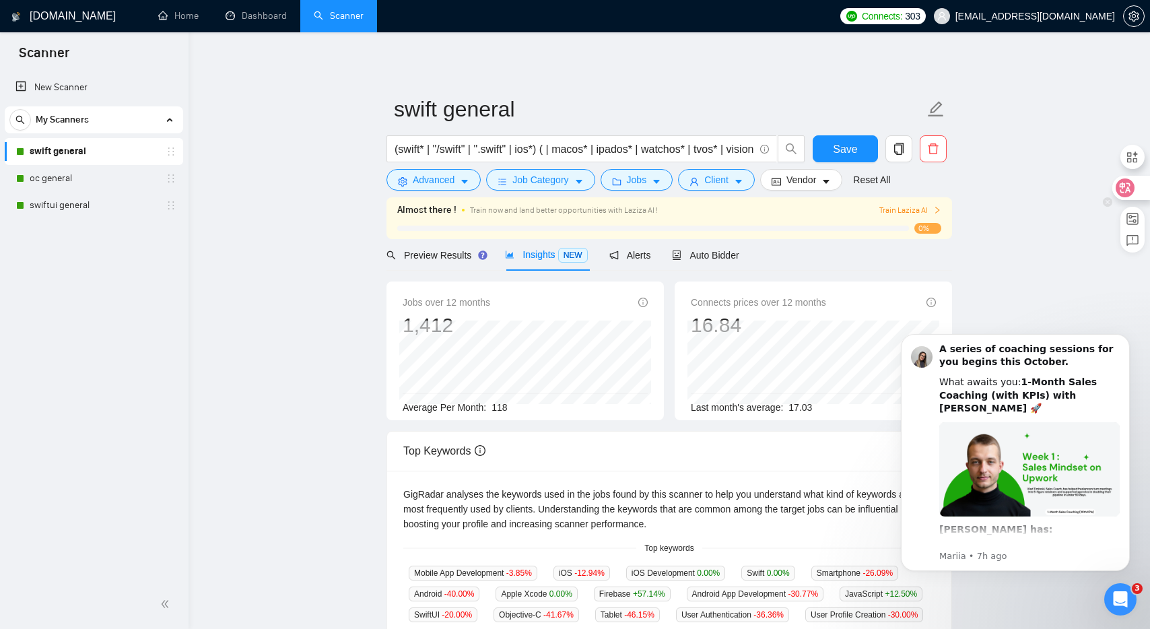
click at [1131, 184] on icon at bounding box center [1124, 187] width 13 height 13
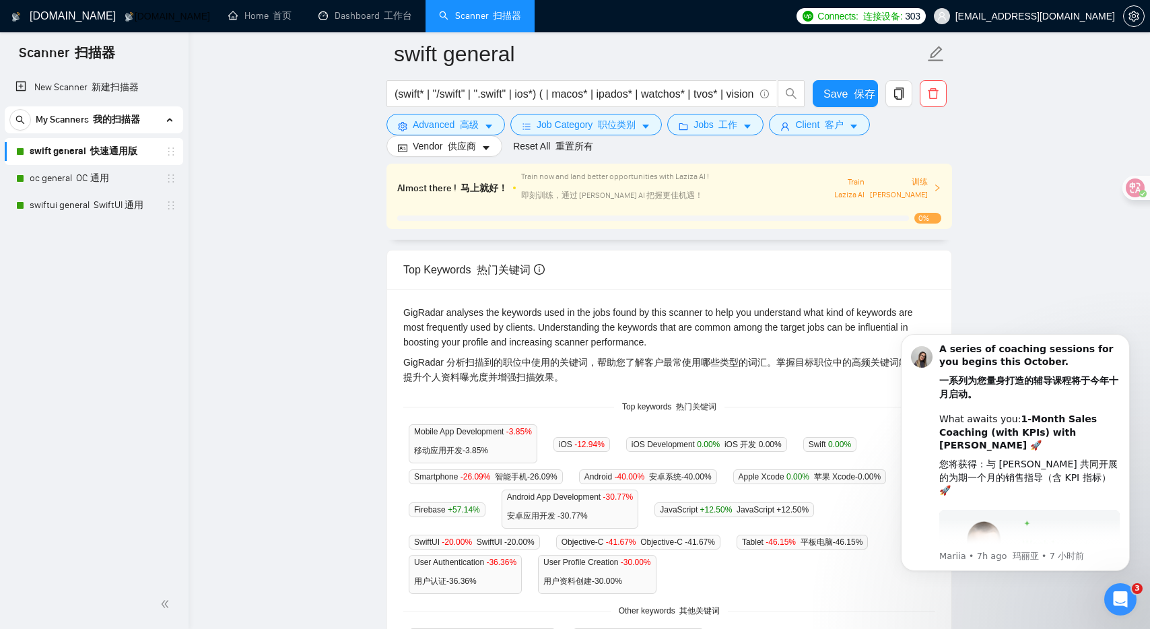
scroll to position [266, 0]
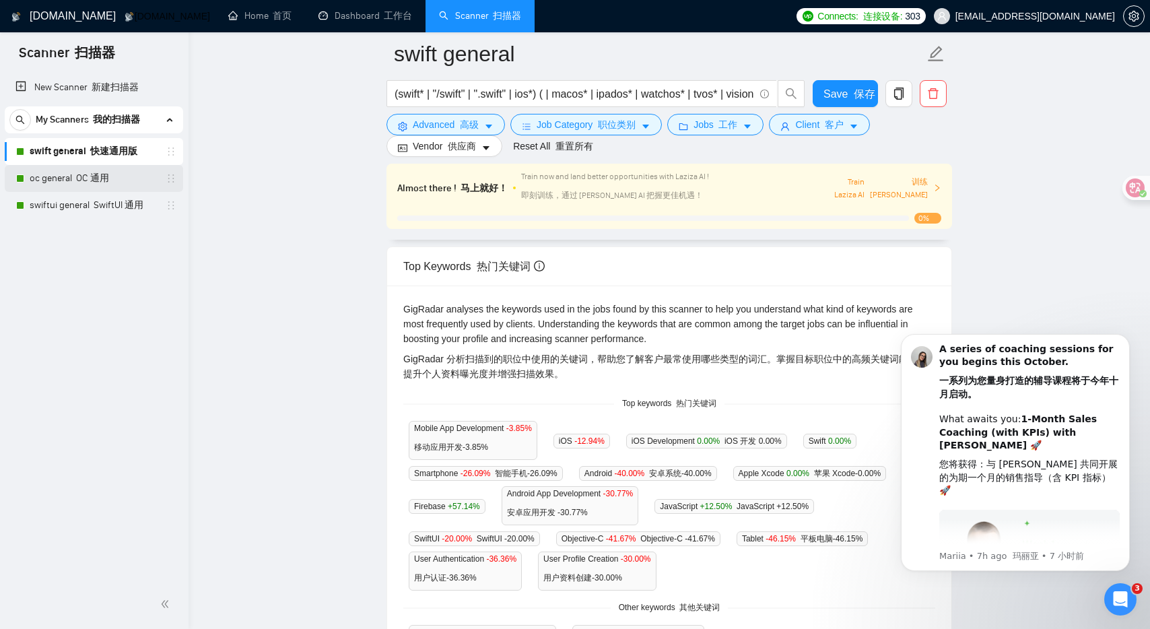
click at [82, 175] on link "oc general OC 通用" at bounding box center [94, 178] width 128 height 27
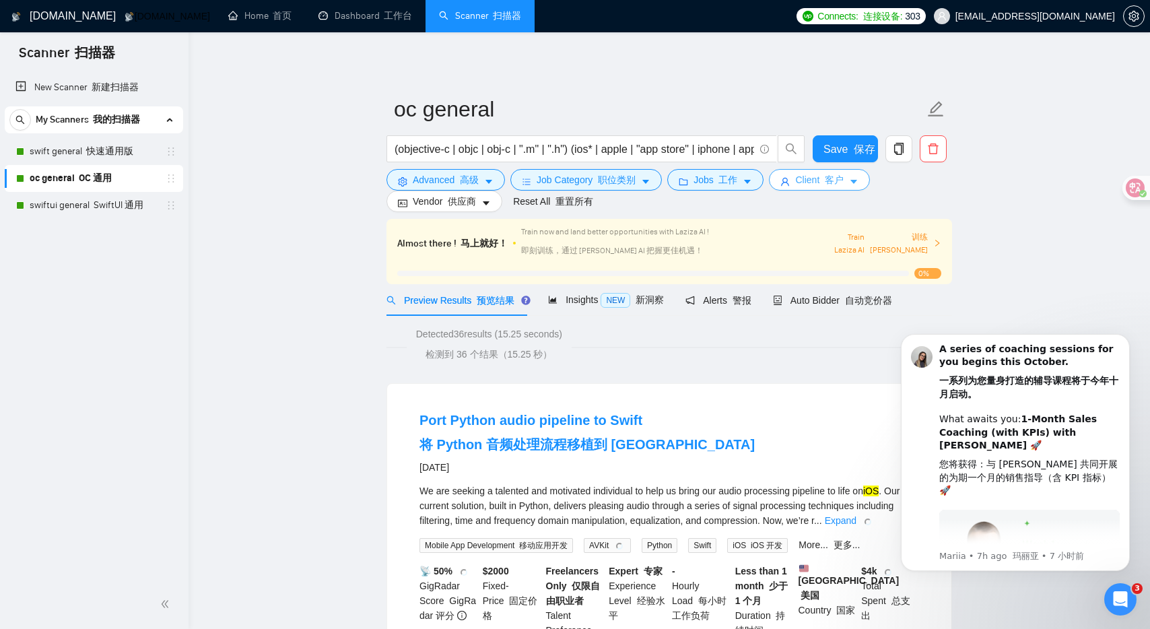
click at [835, 177] on font "客户" at bounding box center [834, 179] width 19 height 11
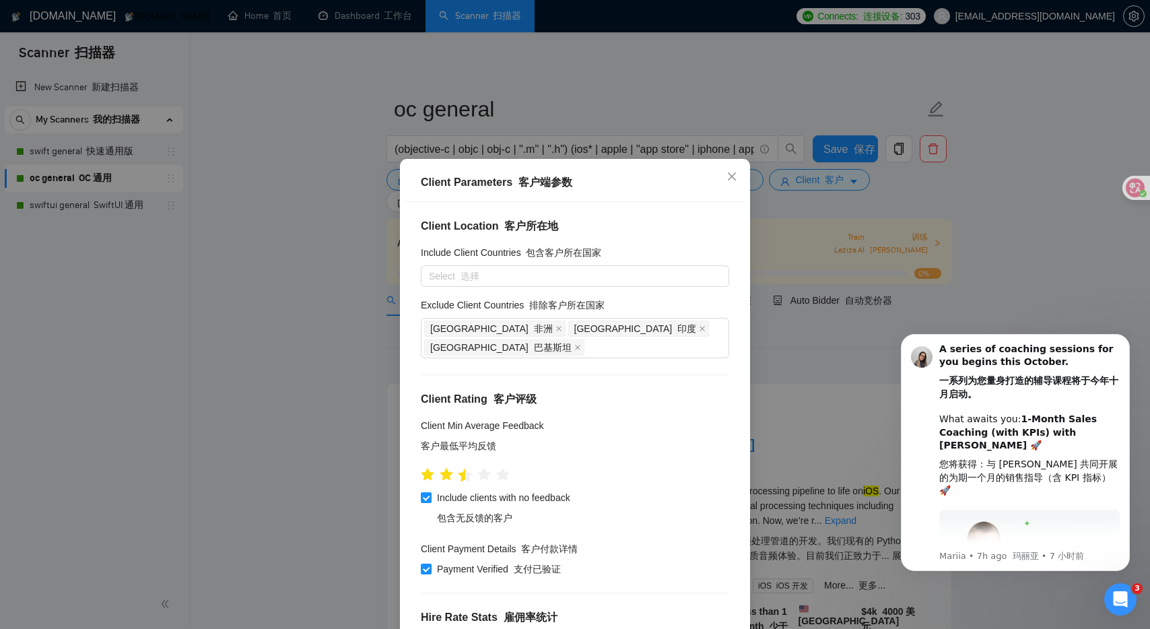
click at [462, 468] on icon "star" at bounding box center [465, 474] width 14 height 13
click at [463, 468] on icon "star" at bounding box center [465, 474] width 14 height 13
click at [469, 468] on icon "star" at bounding box center [465, 474] width 14 height 13
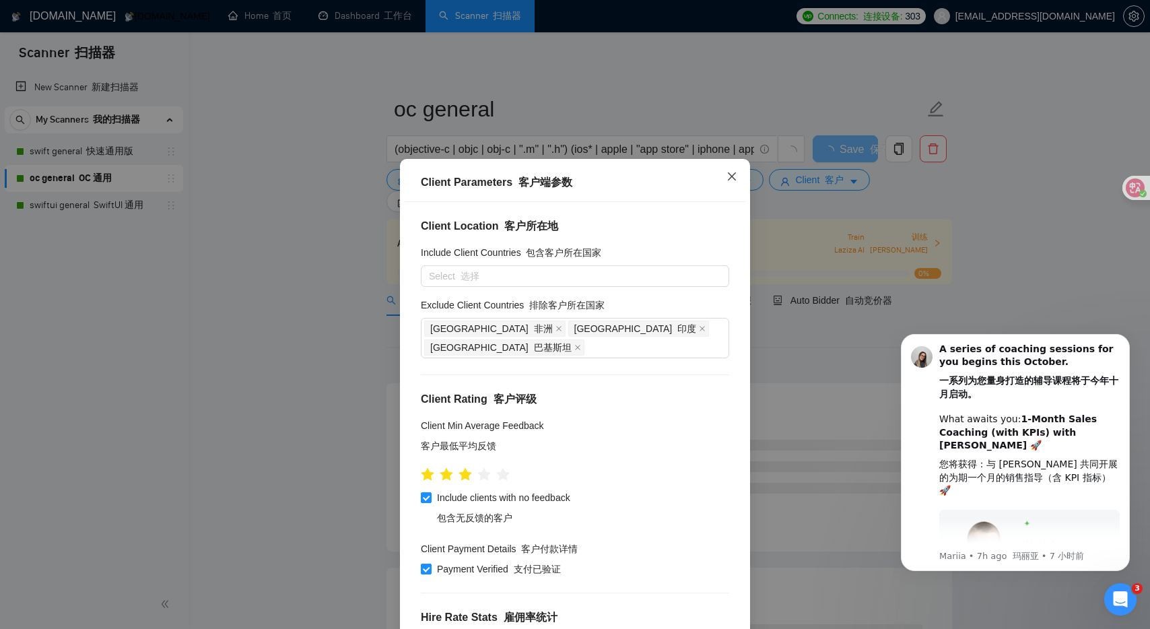
click at [725, 170] on span "Close" at bounding box center [732, 177] width 36 height 36
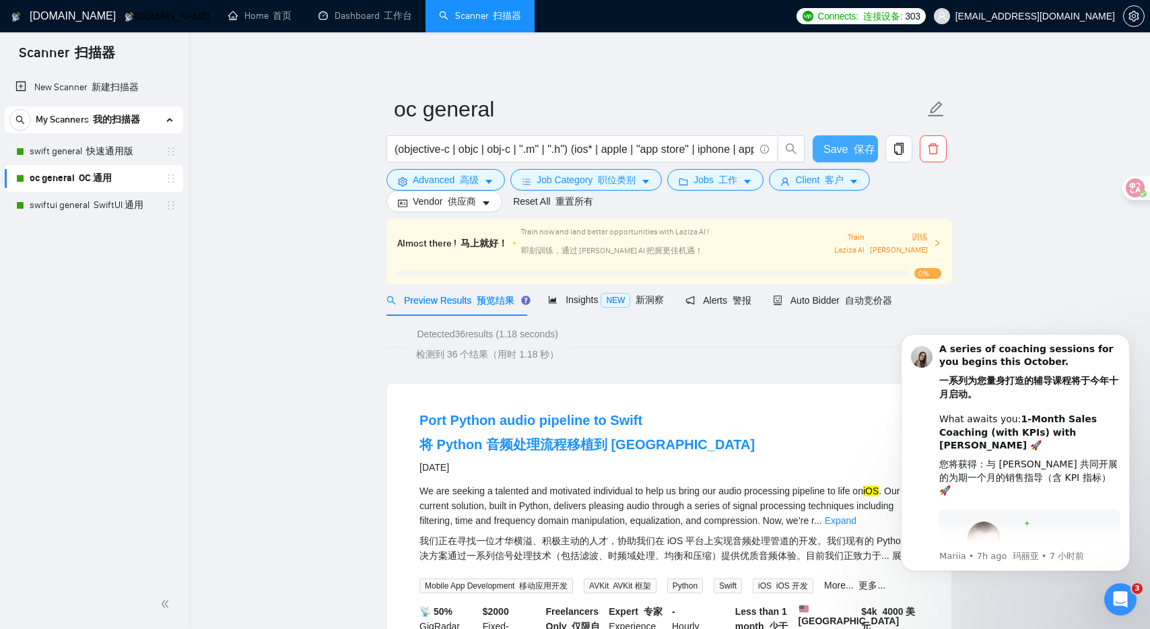
click at [864, 143] on font "保存" at bounding box center [865, 148] width 22 height 11
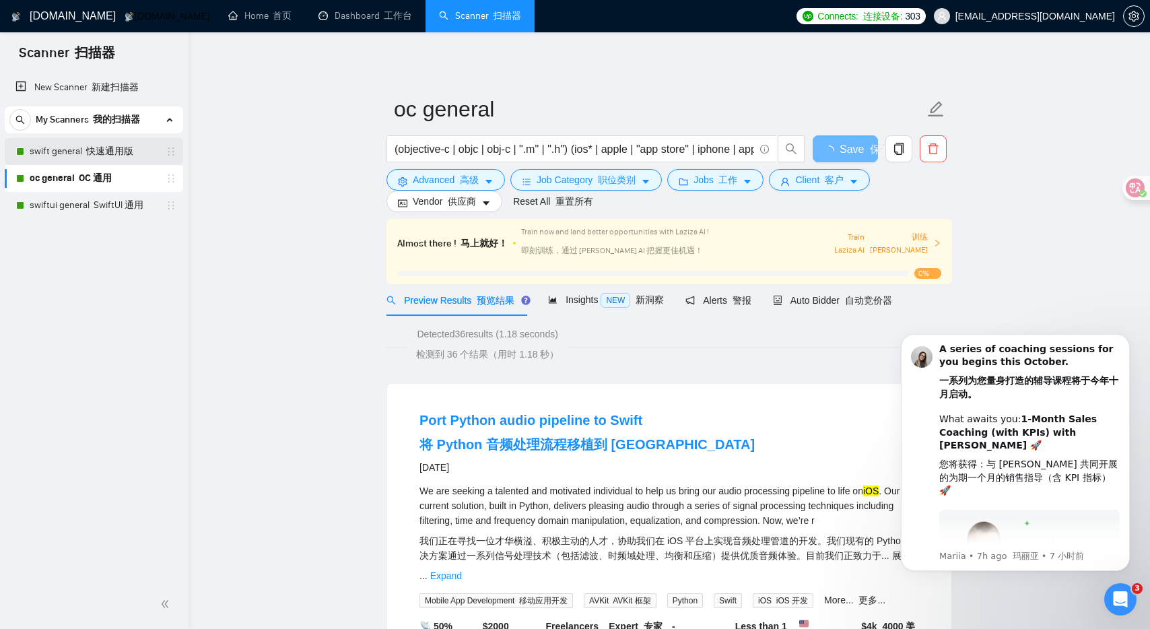
click at [104, 153] on link "swift general 快速通用版" at bounding box center [94, 151] width 128 height 27
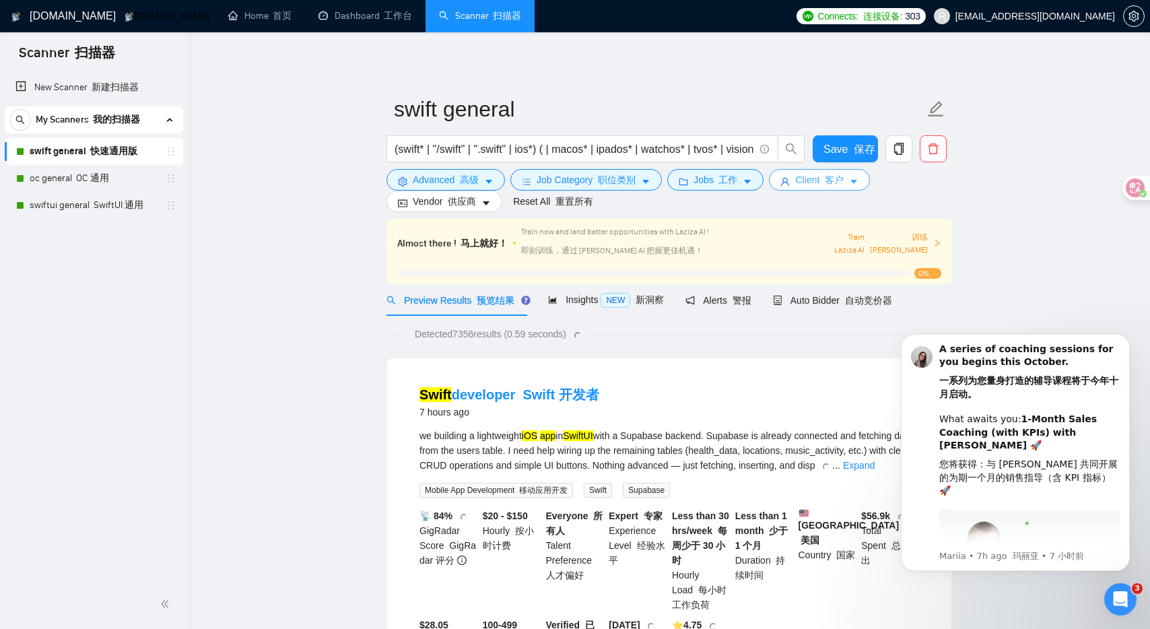
click at [817, 182] on span "Client 客户" at bounding box center [819, 179] width 48 height 15
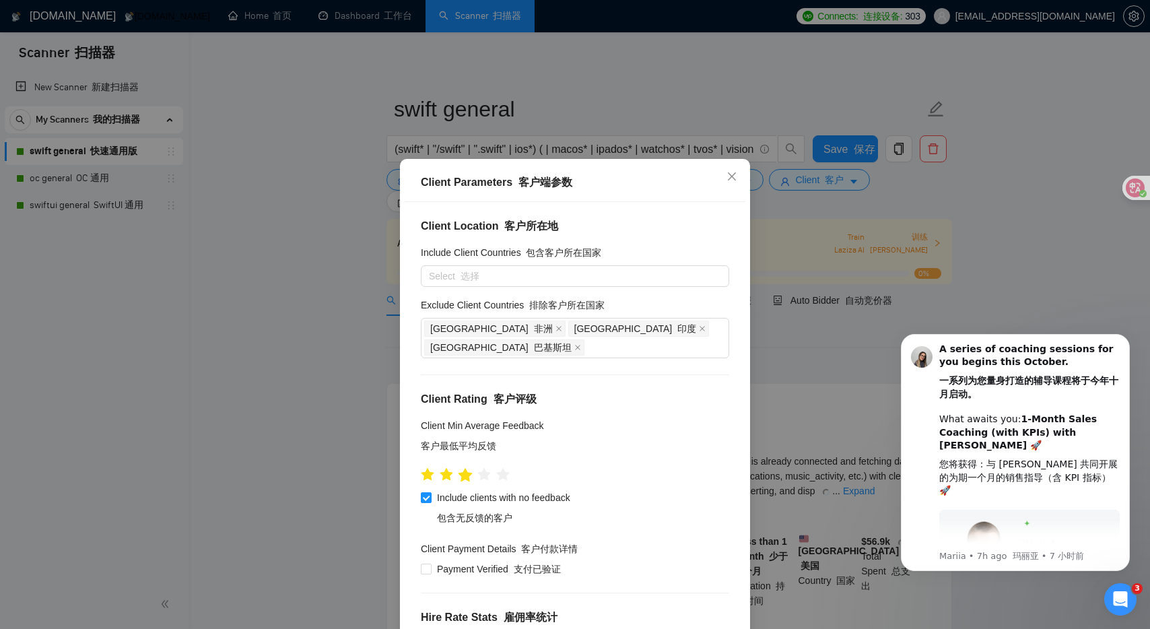
click at [466, 468] on icon "star" at bounding box center [465, 474] width 14 height 13
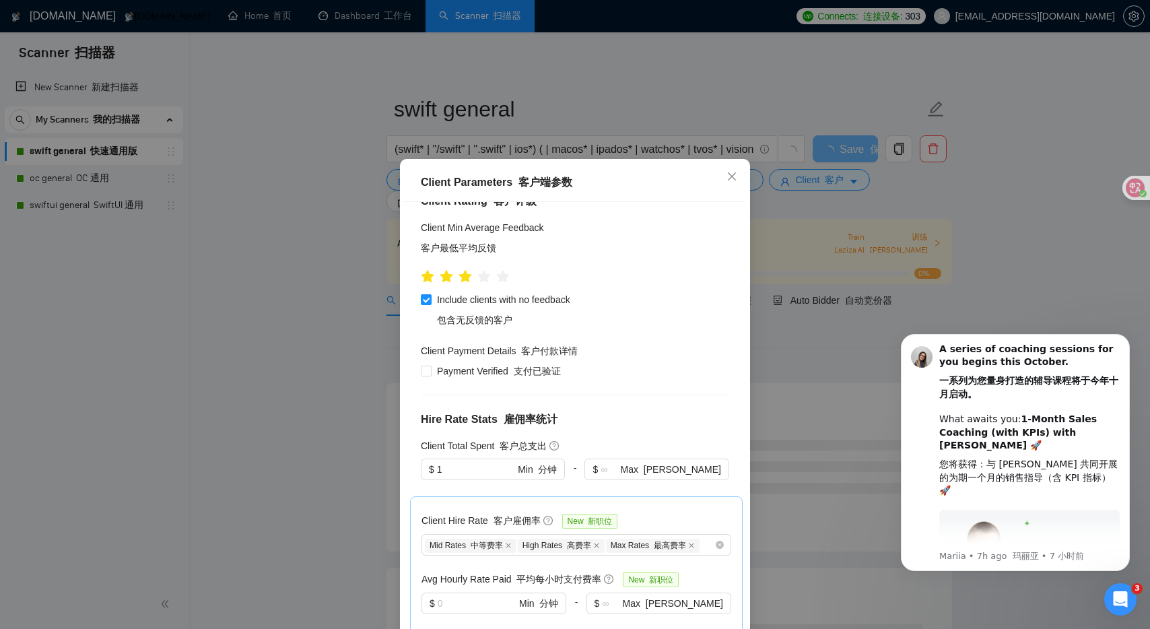
scroll to position [72, 0]
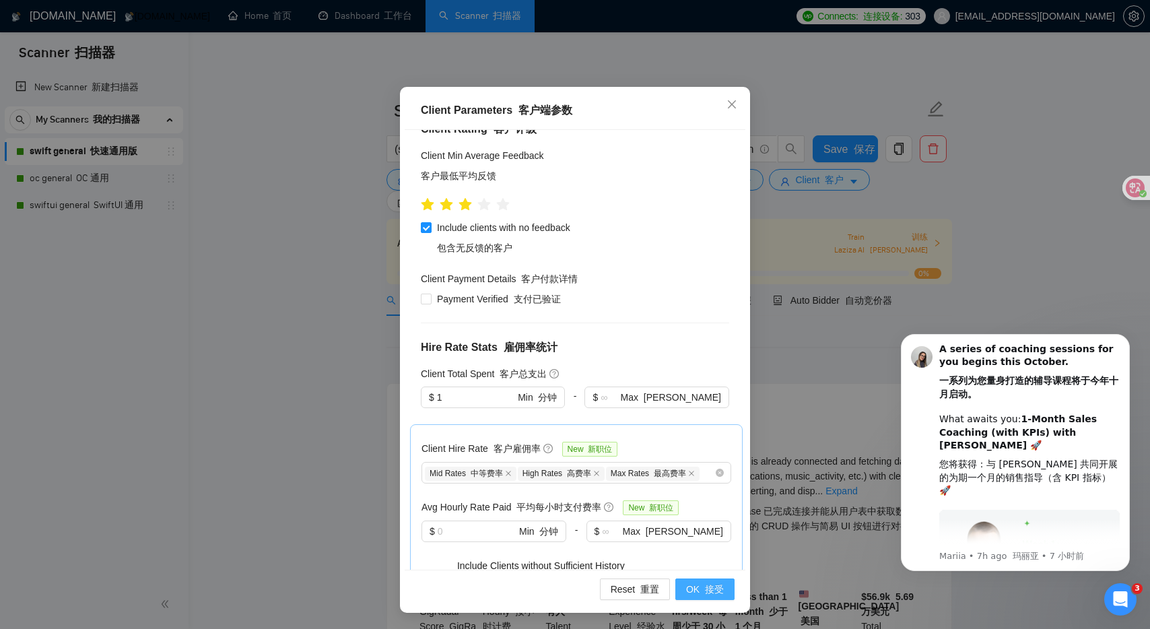
click at [706, 580] on button "OK 接受" at bounding box center [704, 589] width 59 height 22
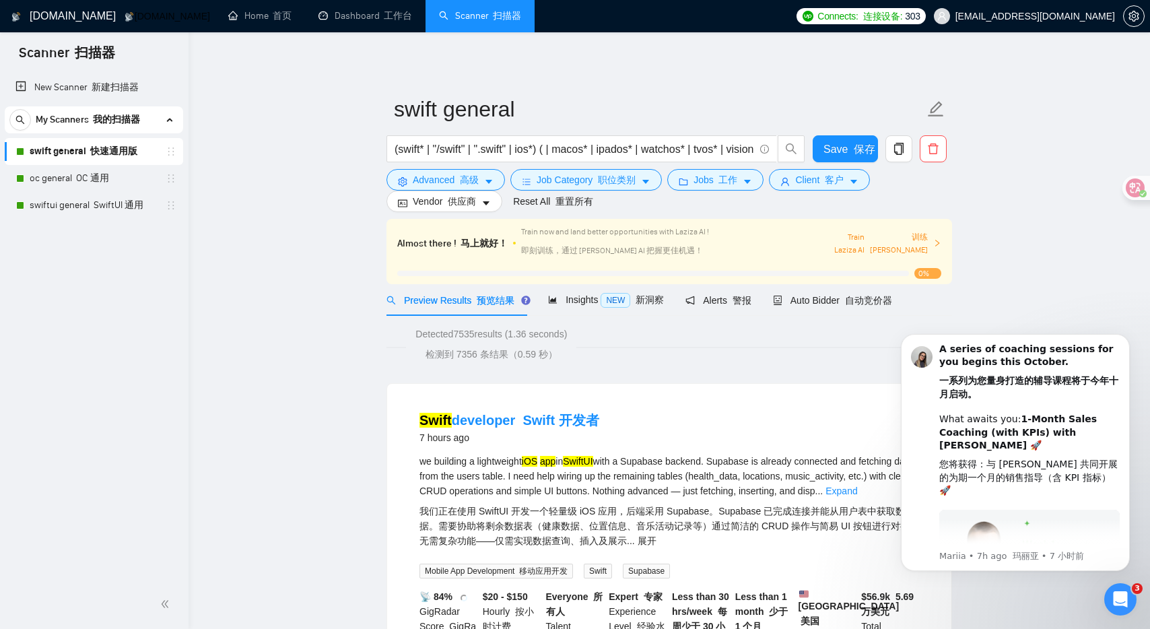
scroll to position [0, 0]
